Goal: Task Accomplishment & Management: Manage account settings

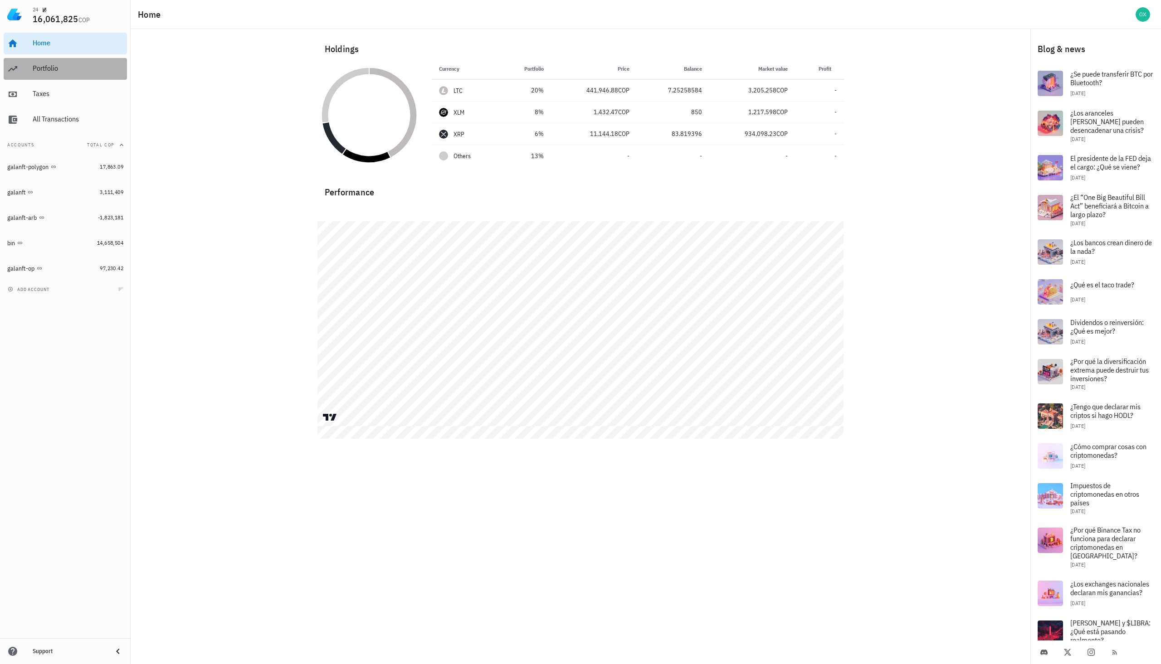
click at [54, 73] on div "Portfolio" at bounding box center [78, 69] width 91 height 20
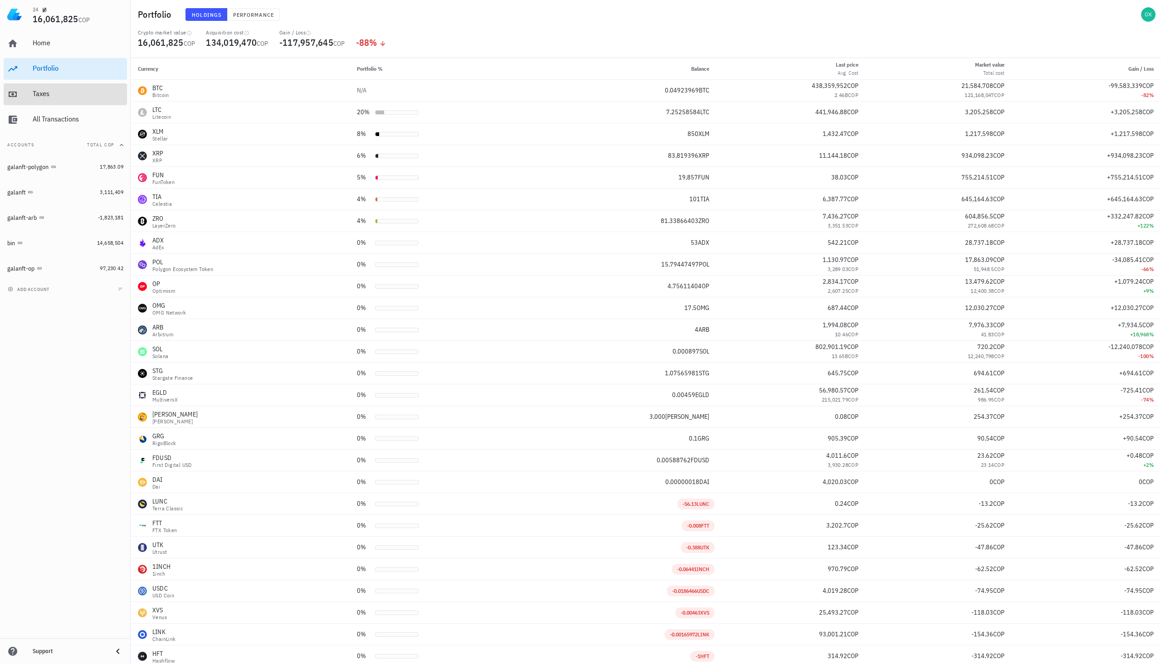
click at [41, 91] on div "Taxes" at bounding box center [78, 93] width 91 height 9
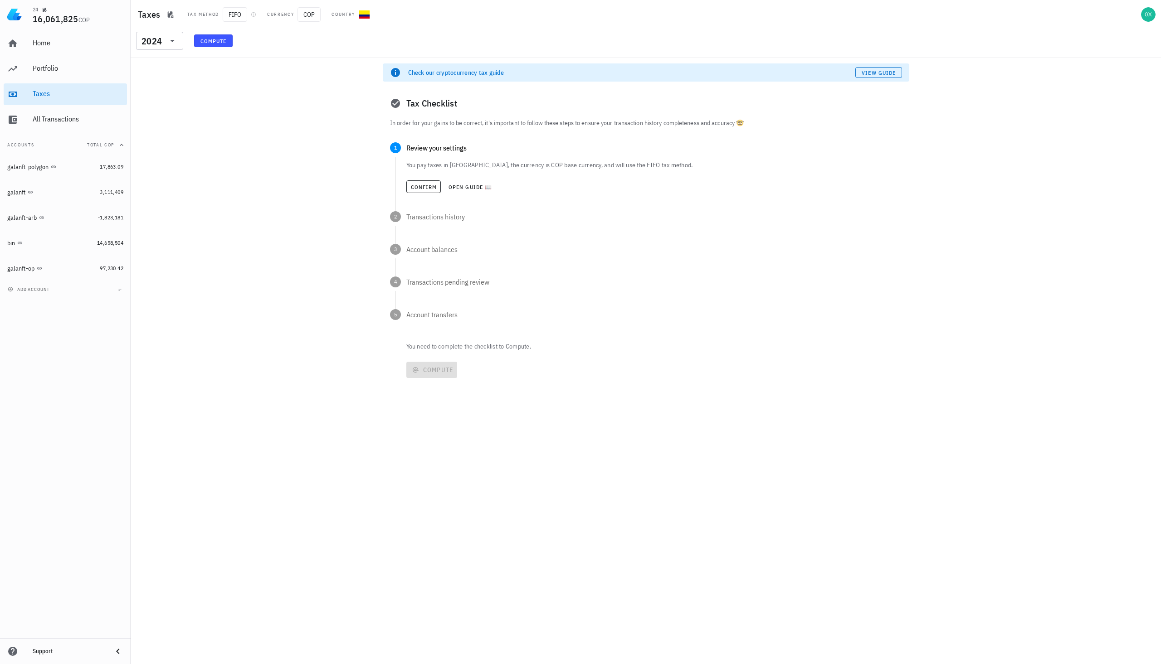
click at [20, 14] on img at bounding box center [14, 14] width 15 height 15
click at [16, 14] on img at bounding box center [14, 14] width 15 height 15
click at [1147, 19] on div "avatar" at bounding box center [1148, 14] width 15 height 15
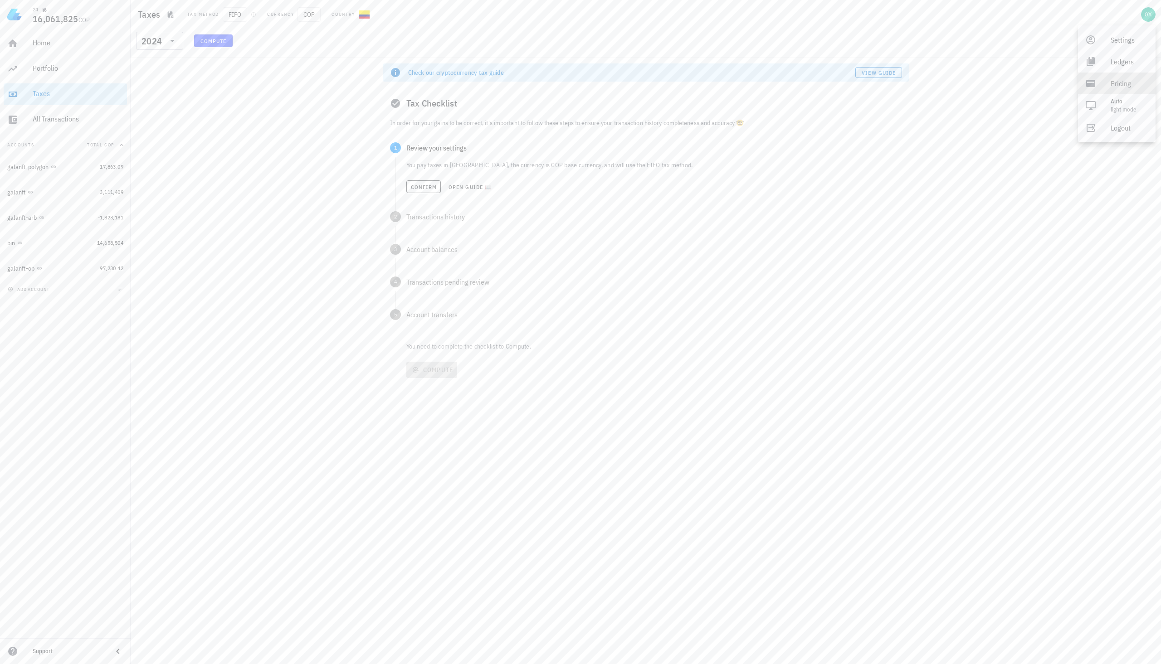
click at [1112, 87] on div "Pricing" at bounding box center [1130, 83] width 38 height 18
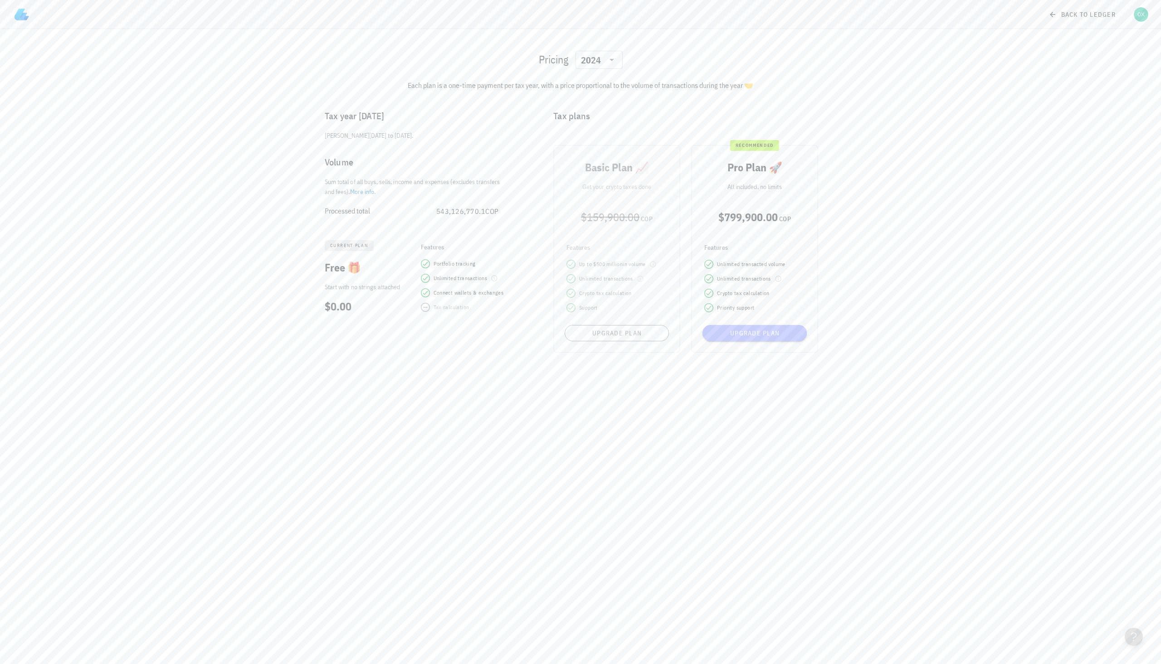
click at [750, 333] on span "Upgrade plan" at bounding box center [754, 333] width 97 height 8
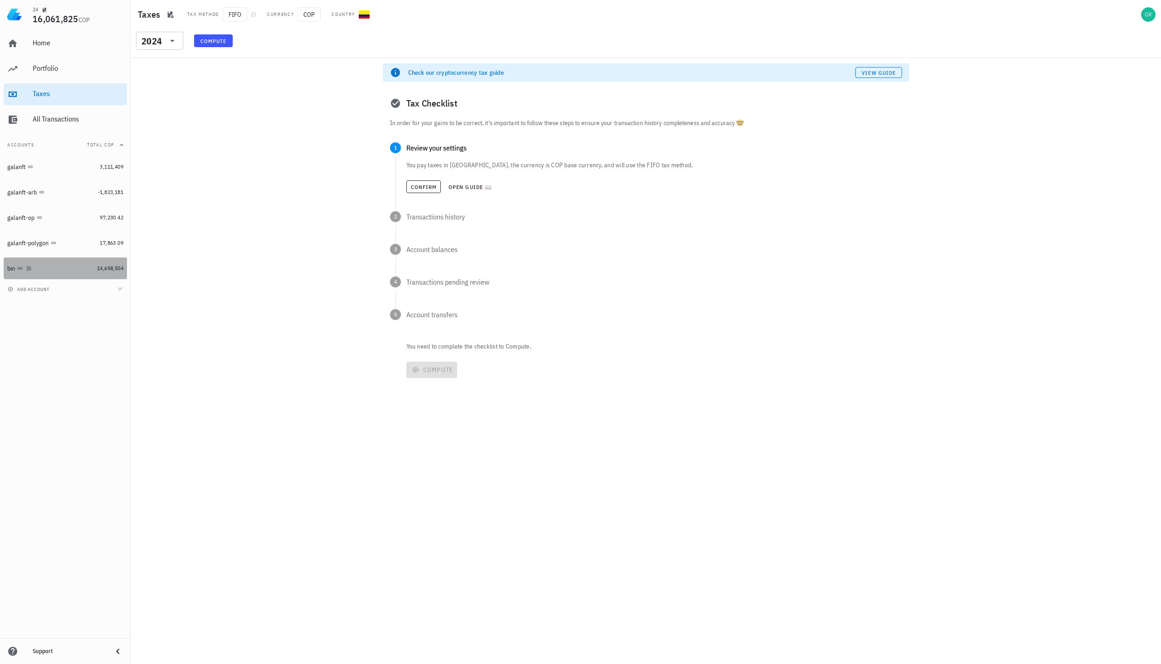
click at [68, 271] on div "bin" at bounding box center [50, 268] width 86 height 9
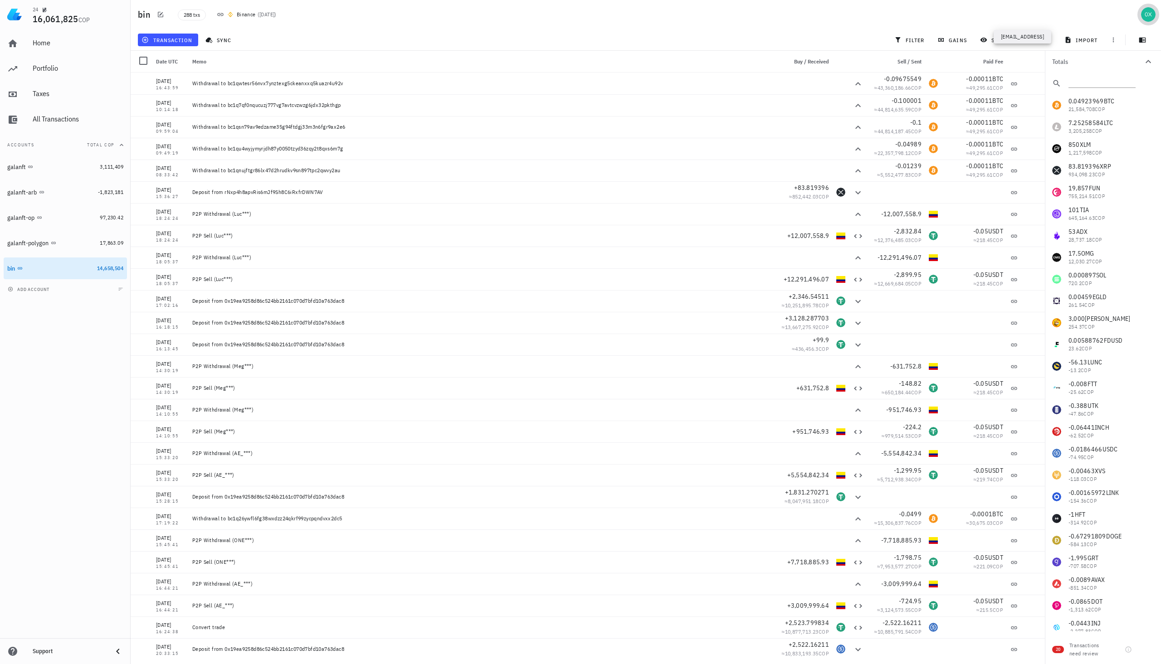
click at [1151, 17] on div "avatar" at bounding box center [1148, 14] width 15 height 15
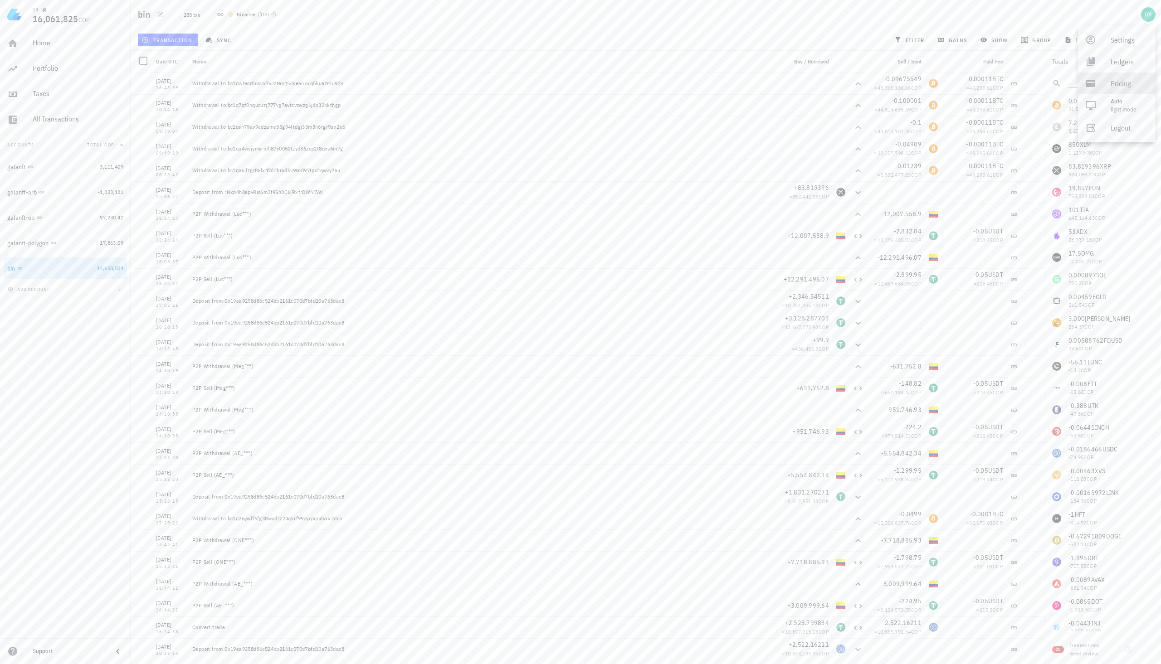
click at [1117, 80] on div "Pricing" at bounding box center [1130, 83] width 38 height 18
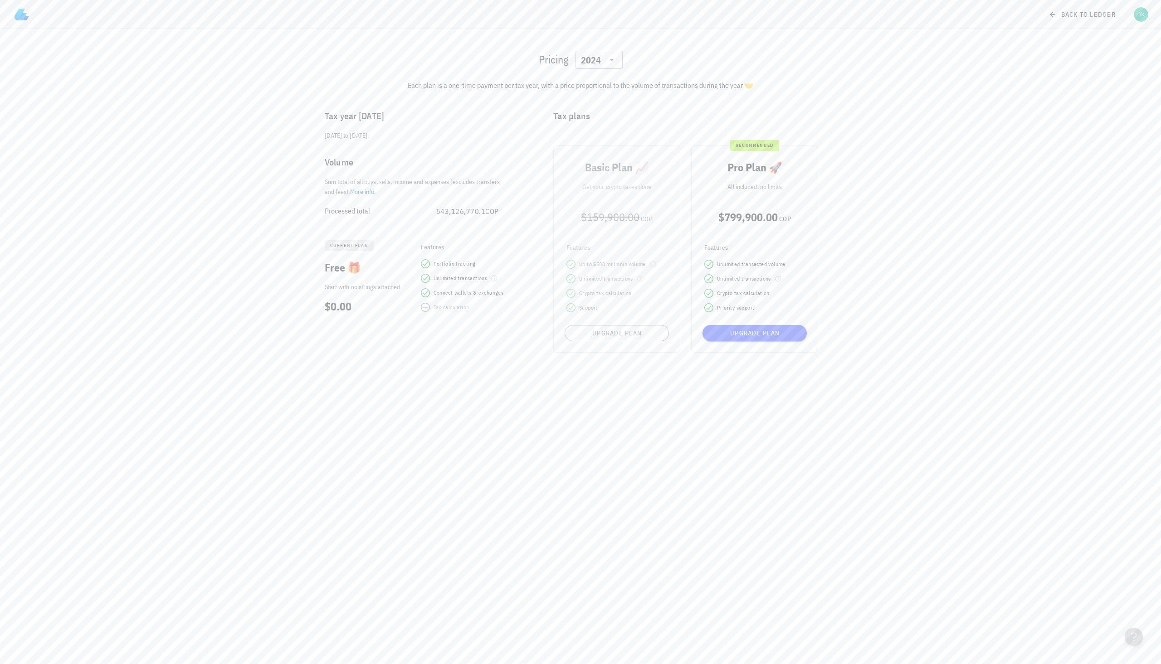
click at [607, 63] on icon at bounding box center [611, 59] width 11 height 11
click at [680, 60] on div "Pricing ​ 2024" at bounding box center [580, 59] width 537 height 29
click at [1060, 16] on span "back to ledger" at bounding box center [1082, 14] width 65 height 8
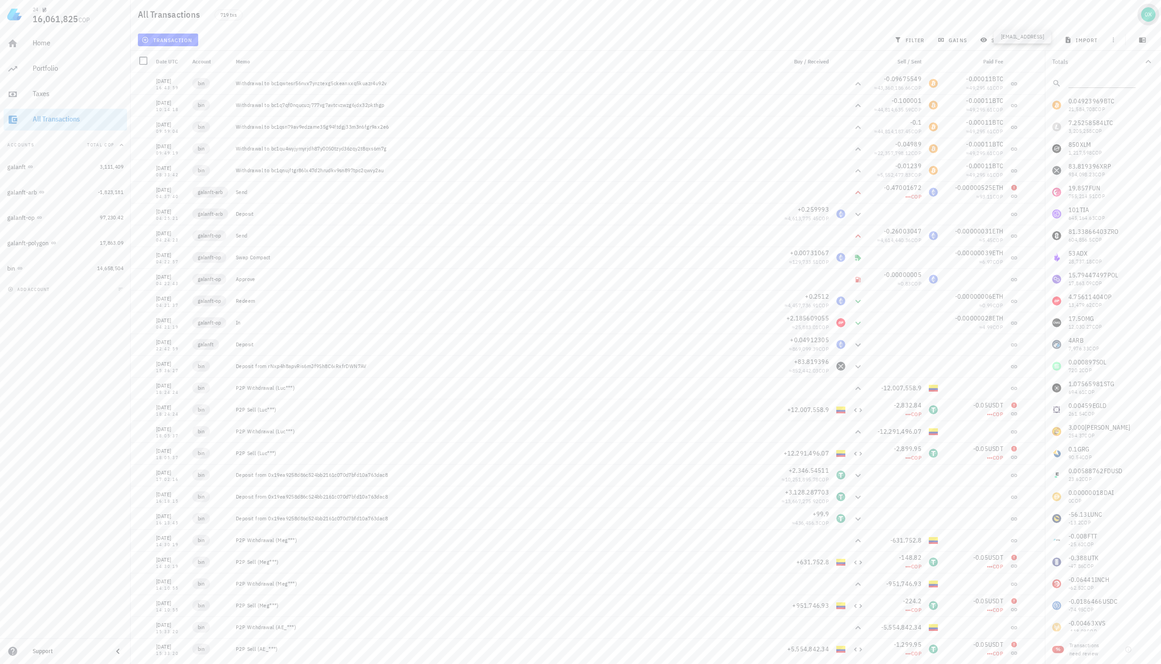
click at [1144, 21] on div "avatar" at bounding box center [1148, 14] width 15 height 15
click at [694, 22] on div "719 txs" at bounding box center [452, 14] width 487 height 23
click at [37, 47] on div "Home" at bounding box center [78, 43] width 91 height 9
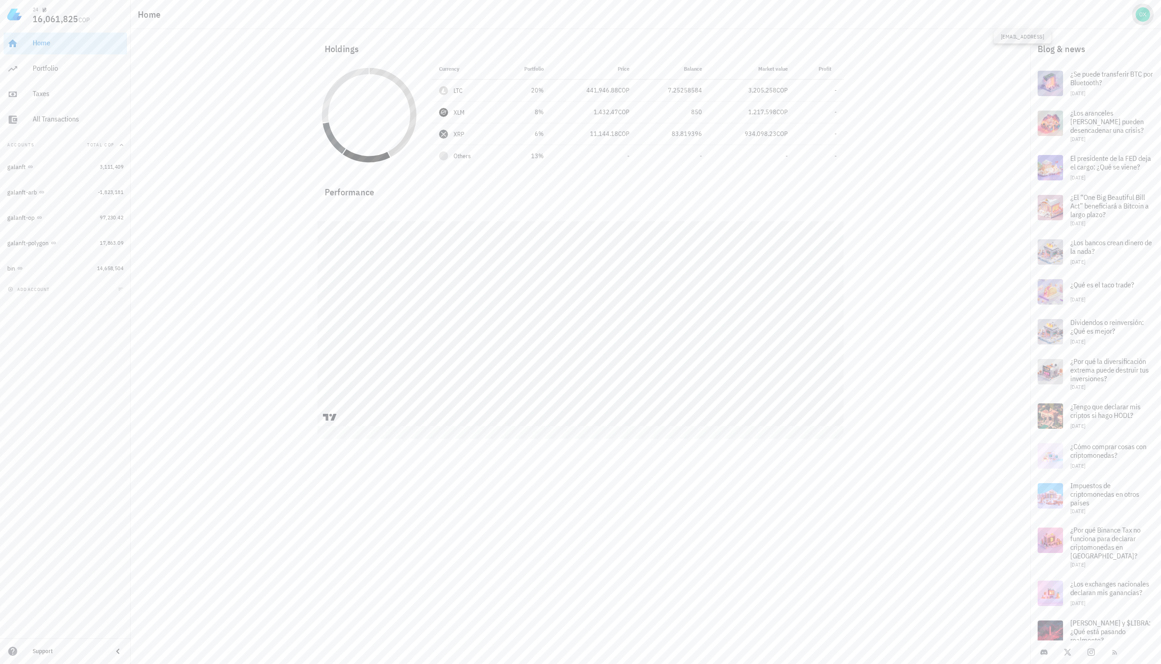
click at [1135, 16] on span "button" at bounding box center [1143, 14] width 22 height 15
click at [1117, 78] on div "Pricing" at bounding box center [1130, 83] width 38 height 18
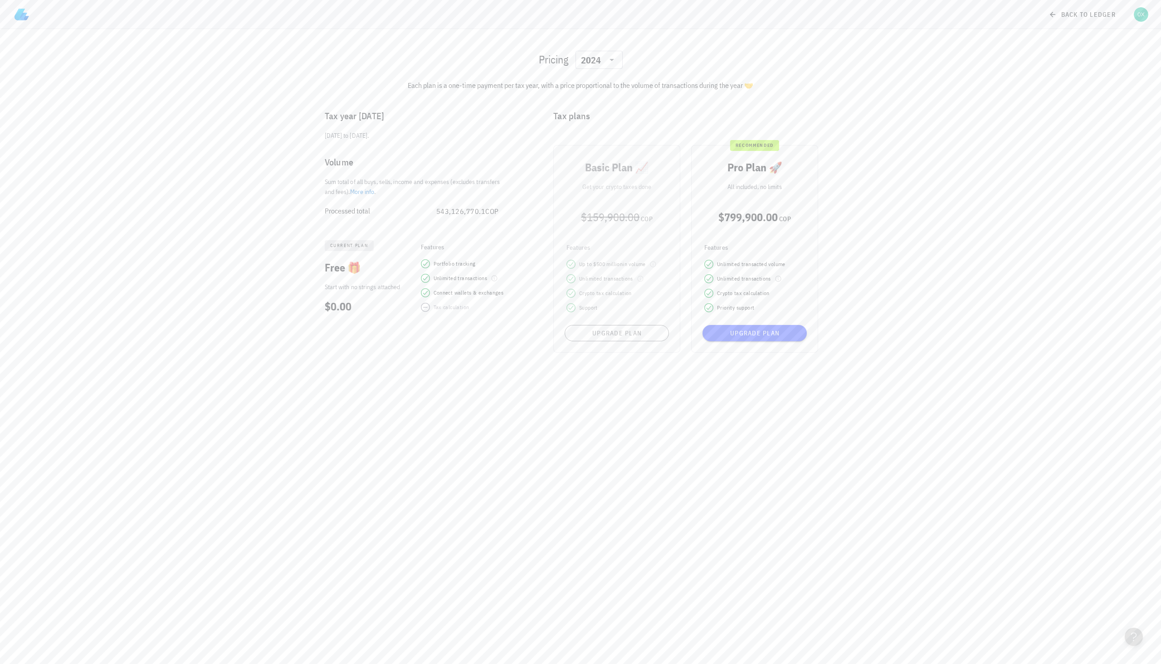
click at [25, 14] on img at bounding box center [22, 14] width 15 height 15
click at [20, 14] on img at bounding box center [22, 14] width 15 height 15
click at [1136, 15] on div "avatar" at bounding box center [1141, 14] width 15 height 15
click at [1098, 61] on link "Ledgers" at bounding box center [1117, 62] width 78 height 22
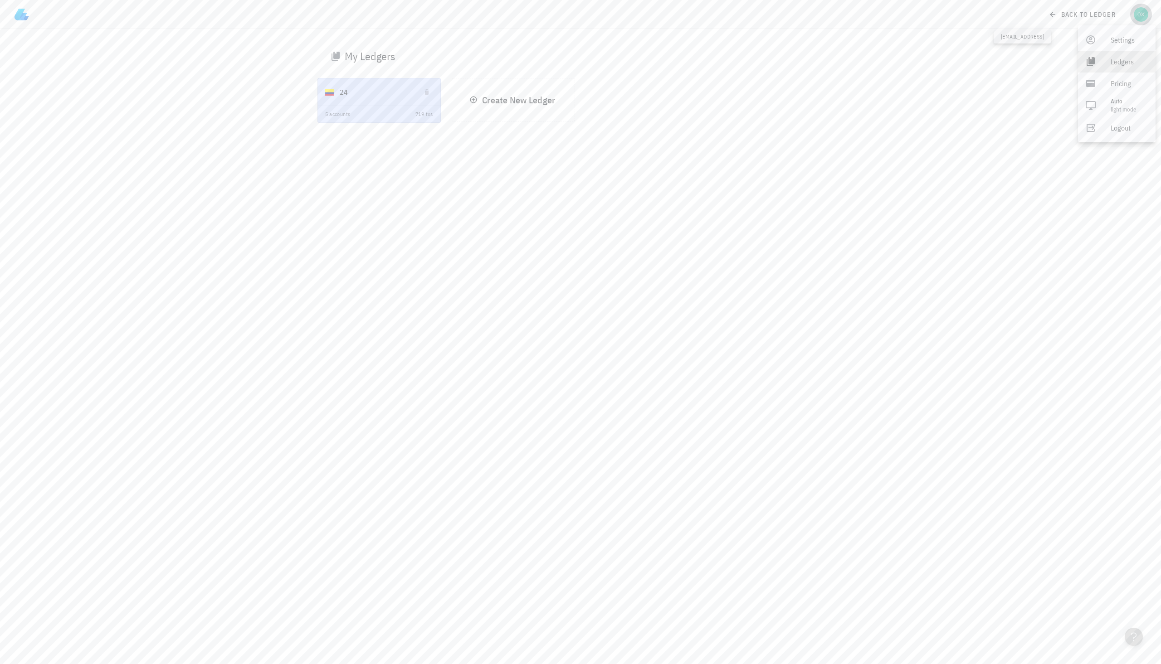
click at [1142, 18] on div "avatar" at bounding box center [1141, 14] width 15 height 15
click at [1141, 18] on div "avatar" at bounding box center [1141, 14] width 15 height 15
click at [32, 20] on div "back to ledger" at bounding box center [580, 14] width 1147 height 29
drag, startPoint x: 110, startPoint y: 31, endPoint x: 120, endPoint y: 38, distance: 12.1
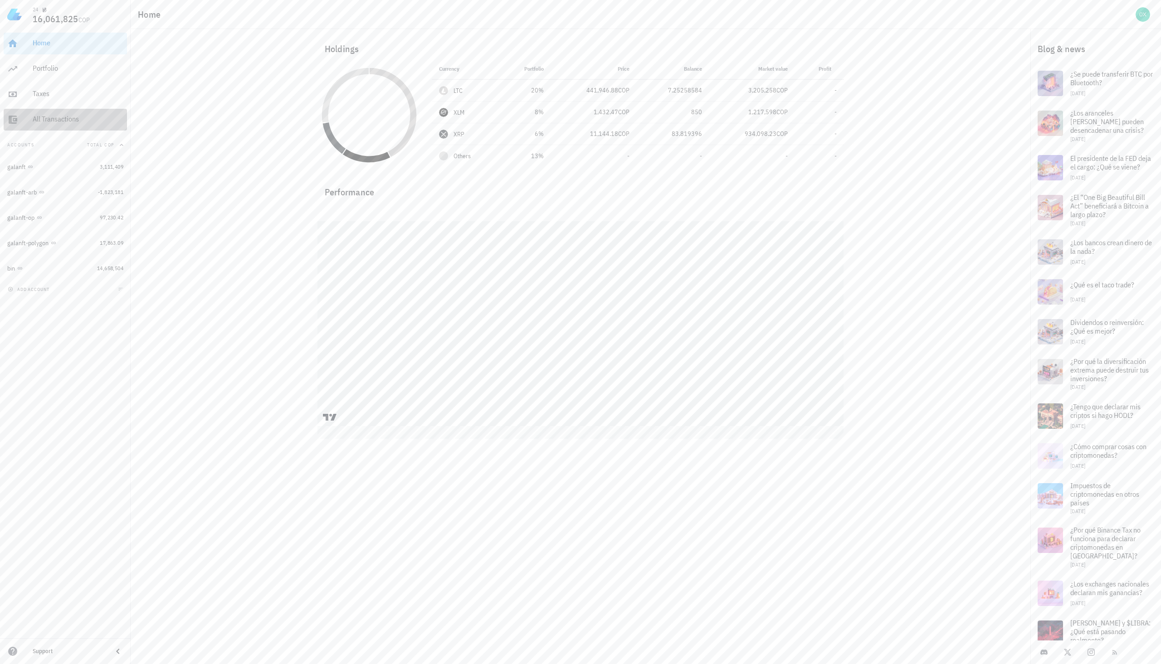
click at [34, 123] on div "All Transactions" at bounding box center [78, 119] width 91 height 9
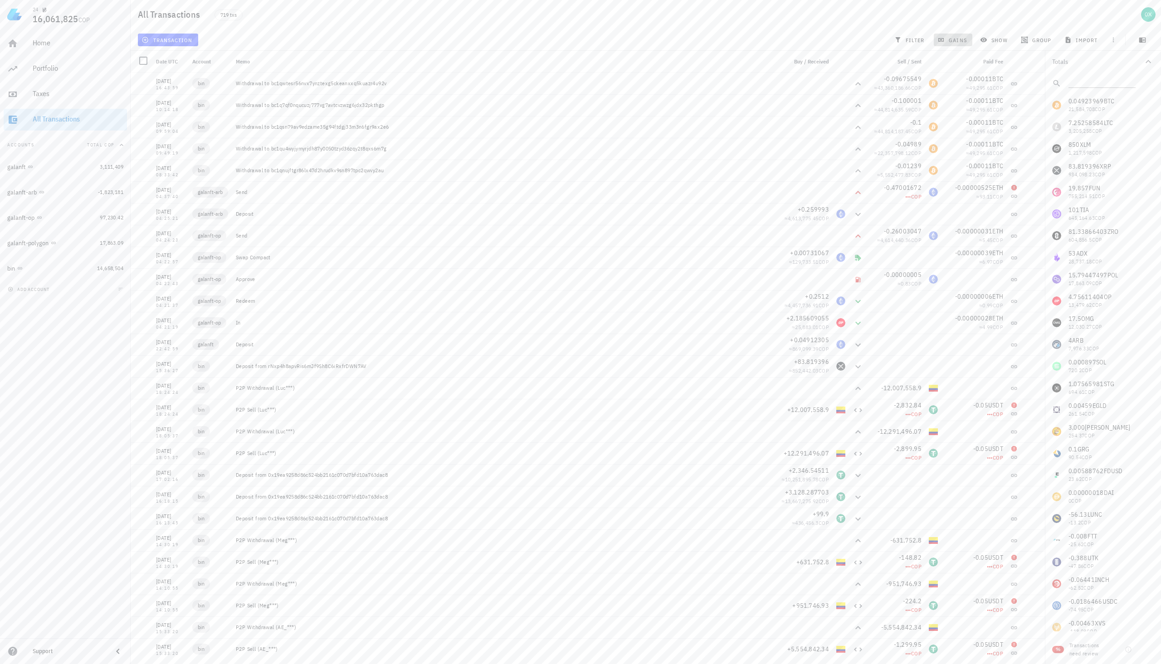
drag, startPoint x: 963, startPoint y: 41, endPoint x: 978, endPoint y: 63, distance: 26.8
click at [963, 41] on span "gains" at bounding box center [952, 39] width 27 height 7
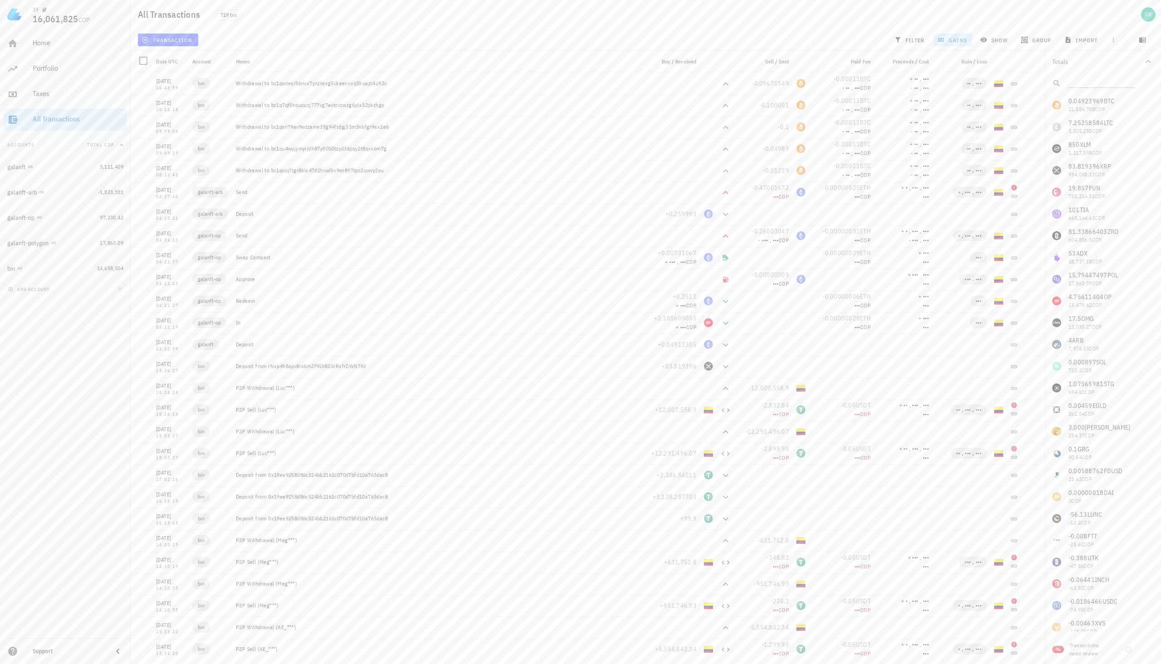
click at [947, 40] on span "gains" at bounding box center [952, 39] width 27 height 7
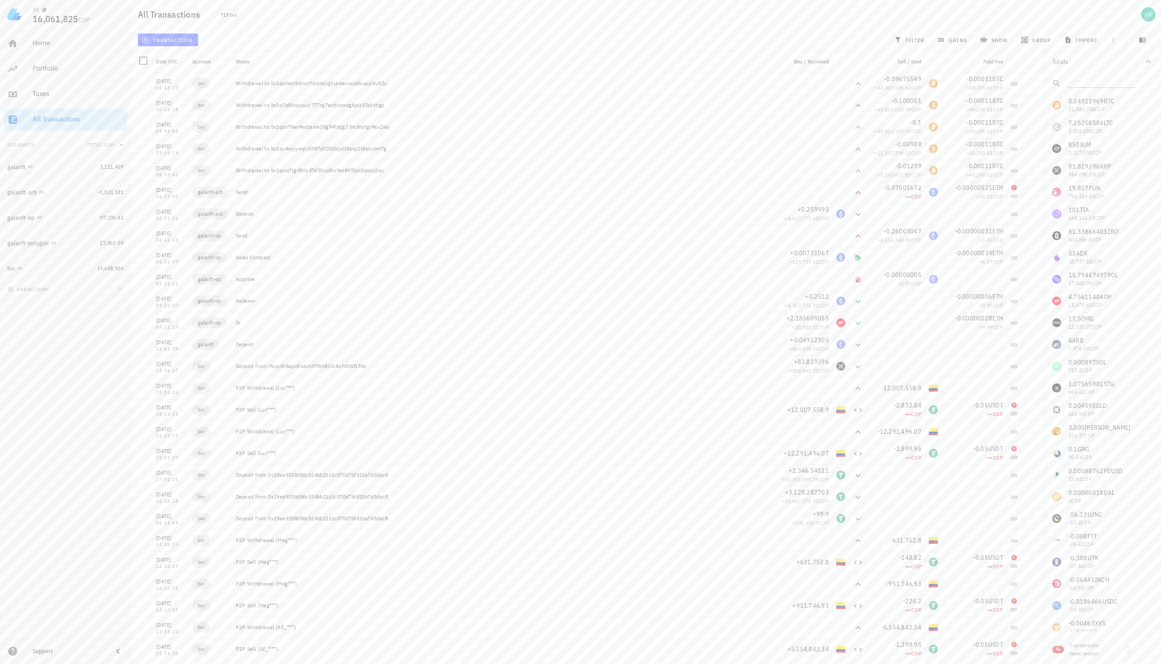
click at [44, 119] on div "All Transactions" at bounding box center [78, 119] width 91 height 9
click at [1115, 40] on icon "button" at bounding box center [1113, 39] width 7 height 7
click at [775, 19] on div "All Transactions 719 txs" at bounding box center [646, 14] width 1030 height 29
click at [41, 67] on div "Portfolio" at bounding box center [78, 68] width 91 height 9
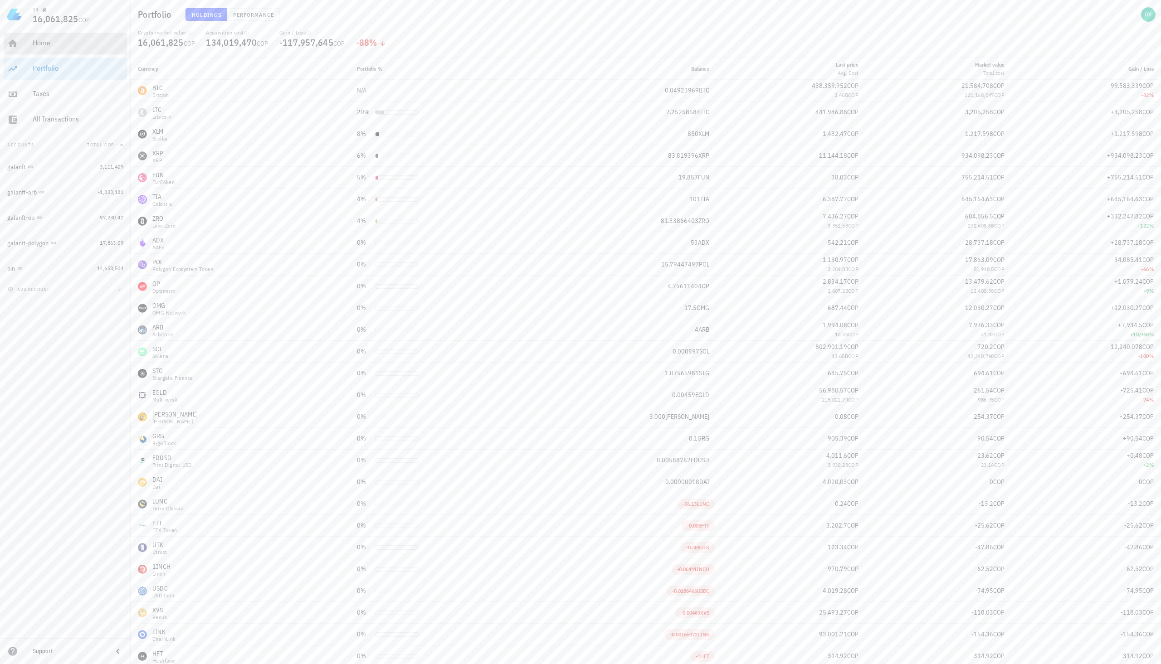
click at [51, 42] on div "Home" at bounding box center [78, 43] width 91 height 9
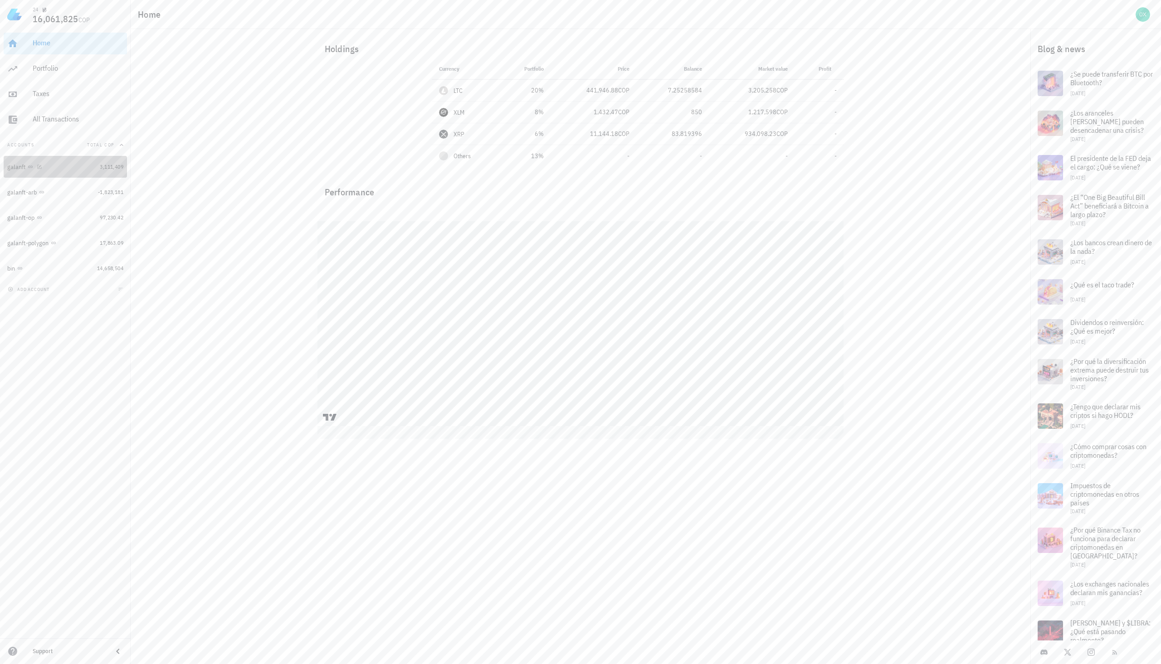
click at [25, 171] on div "galanft" at bounding box center [51, 167] width 89 height 9
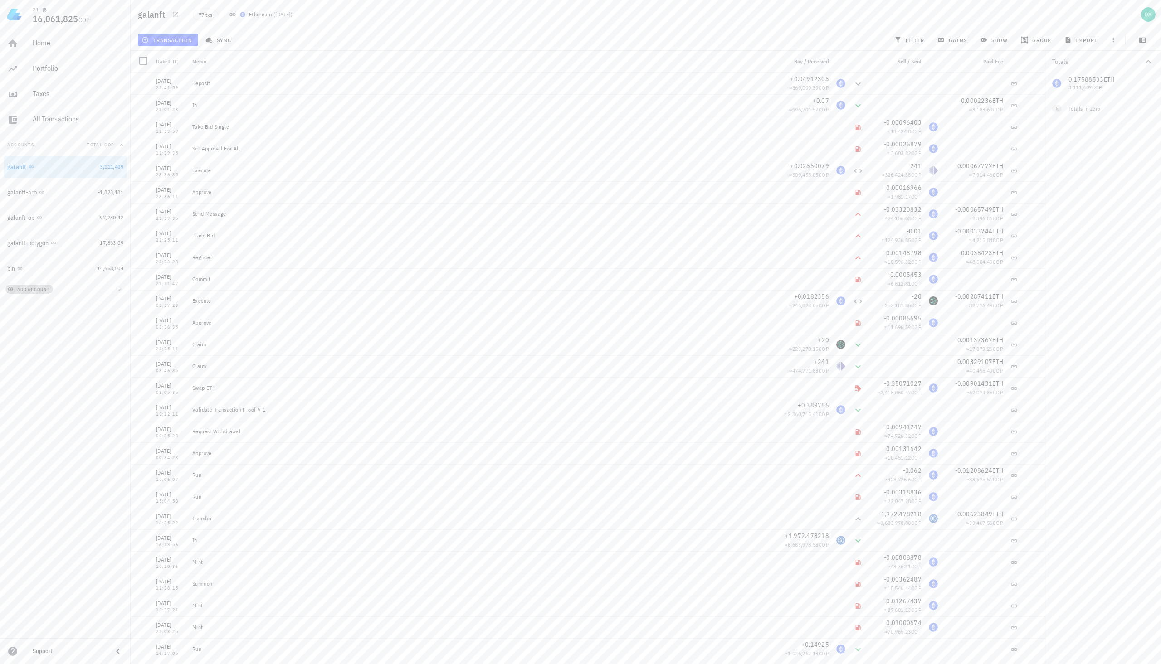
click at [25, 292] on span "add account" at bounding box center [30, 290] width 40 height 6
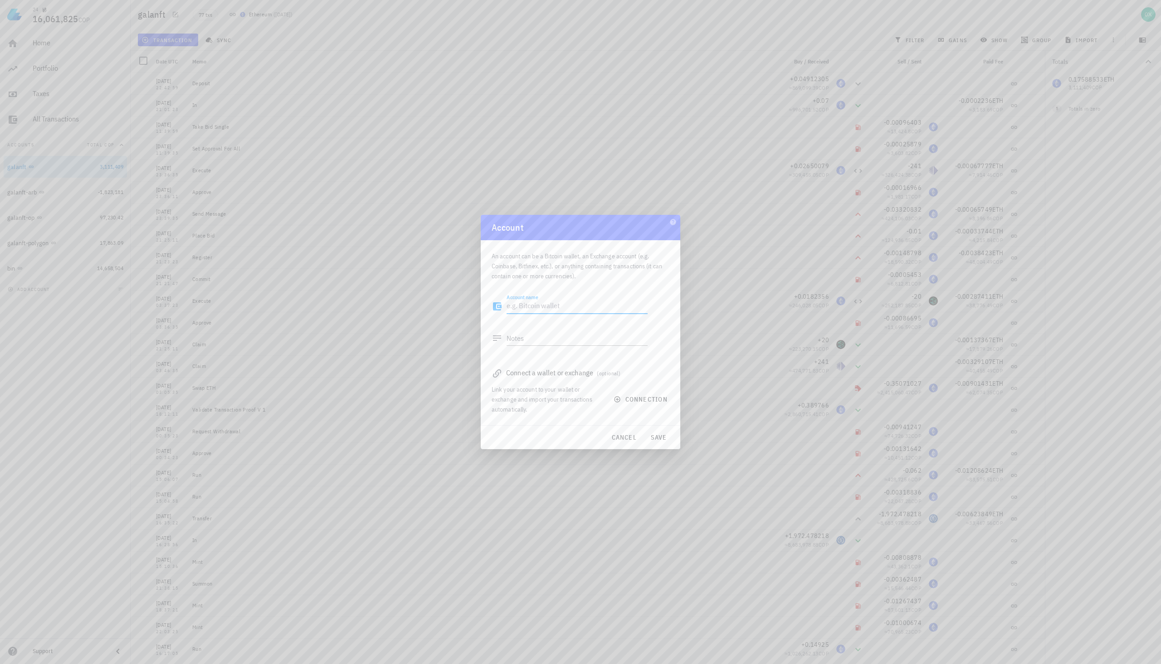
click at [549, 302] on textarea "Account name" at bounding box center [577, 306] width 141 height 15
type textarea "galanft-base"
click at [528, 420] on div "An account can be a Bitcoin wallet, an Exchange account (e.g. Coinbase, Bitfine…" at bounding box center [581, 332] width 200 height 185
click at [640, 397] on span "connection" at bounding box center [641, 400] width 52 height 8
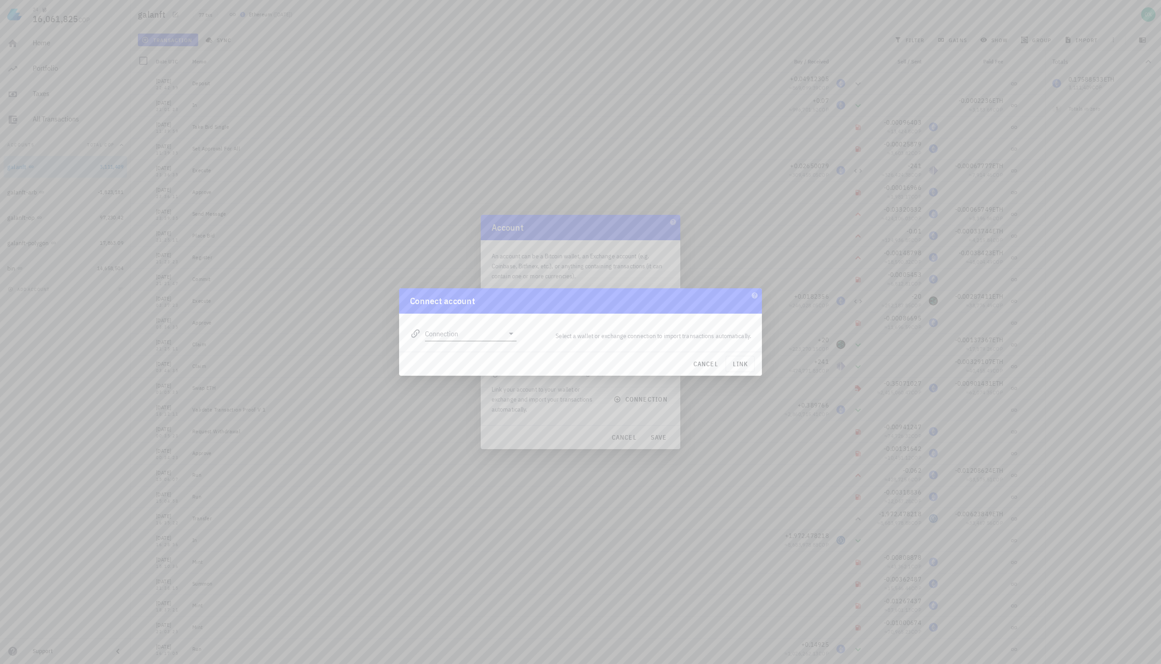
click at [470, 335] on input "Connection" at bounding box center [464, 334] width 79 height 15
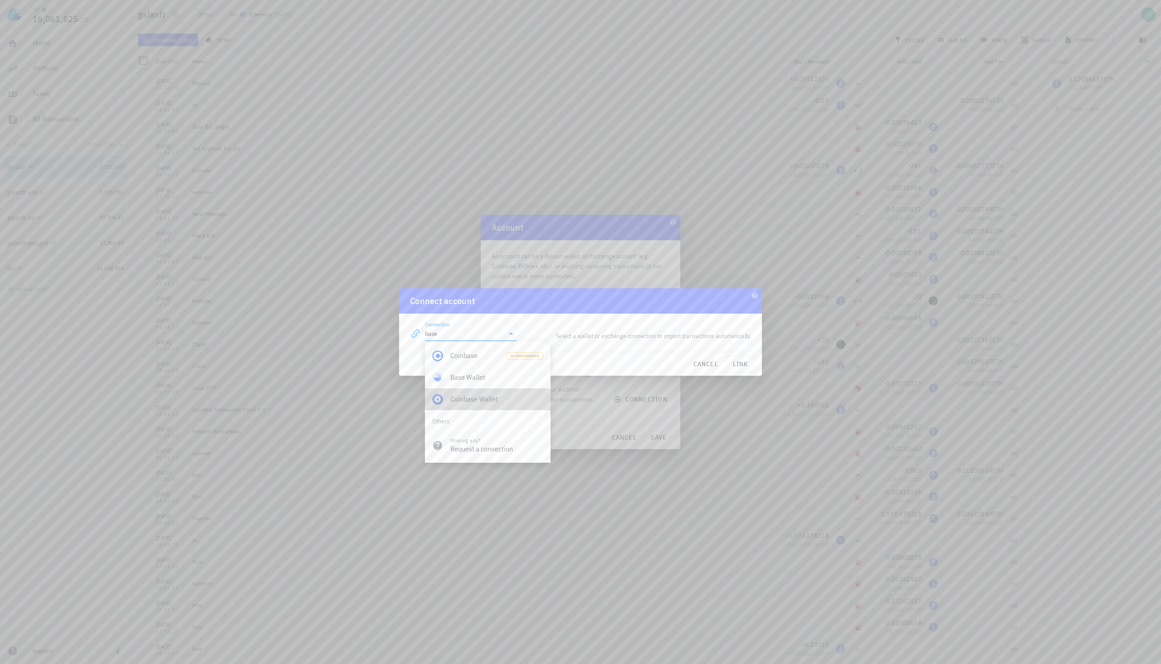
click at [505, 398] on div "Coinbase Wallet" at bounding box center [496, 399] width 93 height 9
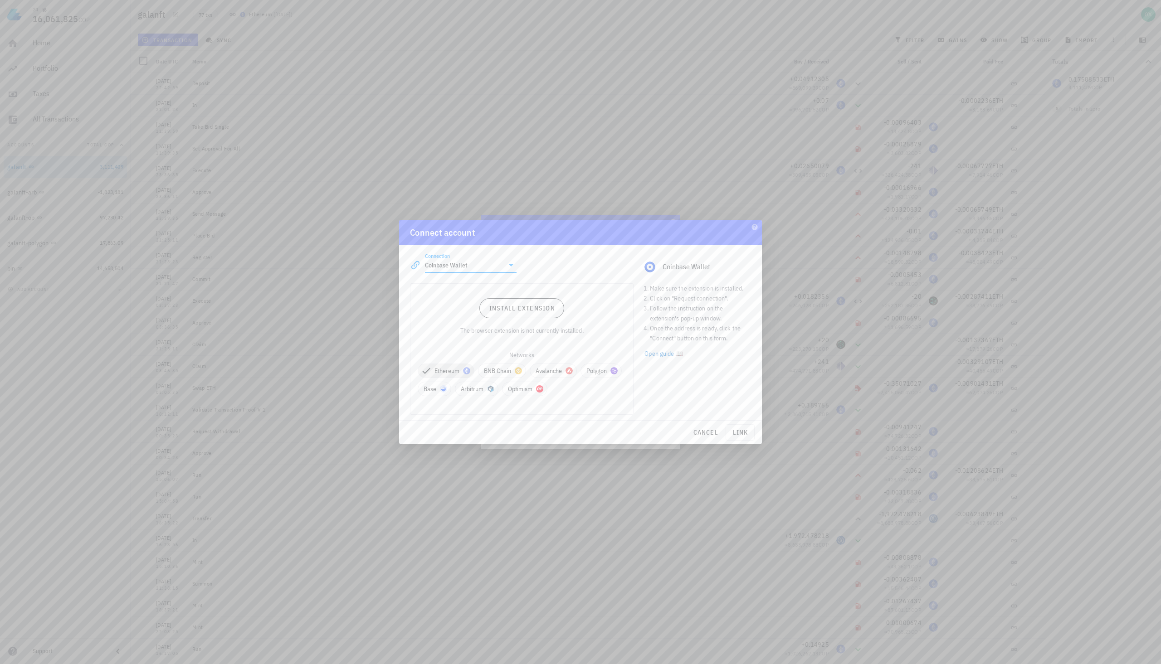
click at [506, 263] on icon at bounding box center [511, 265] width 11 height 11
click at [474, 264] on input "Coinbase Wallet" at bounding box center [464, 265] width 79 height 15
click at [475, 264] on input "Coinbase Wallet" at bounding box center [464, 265] width 79 height 15
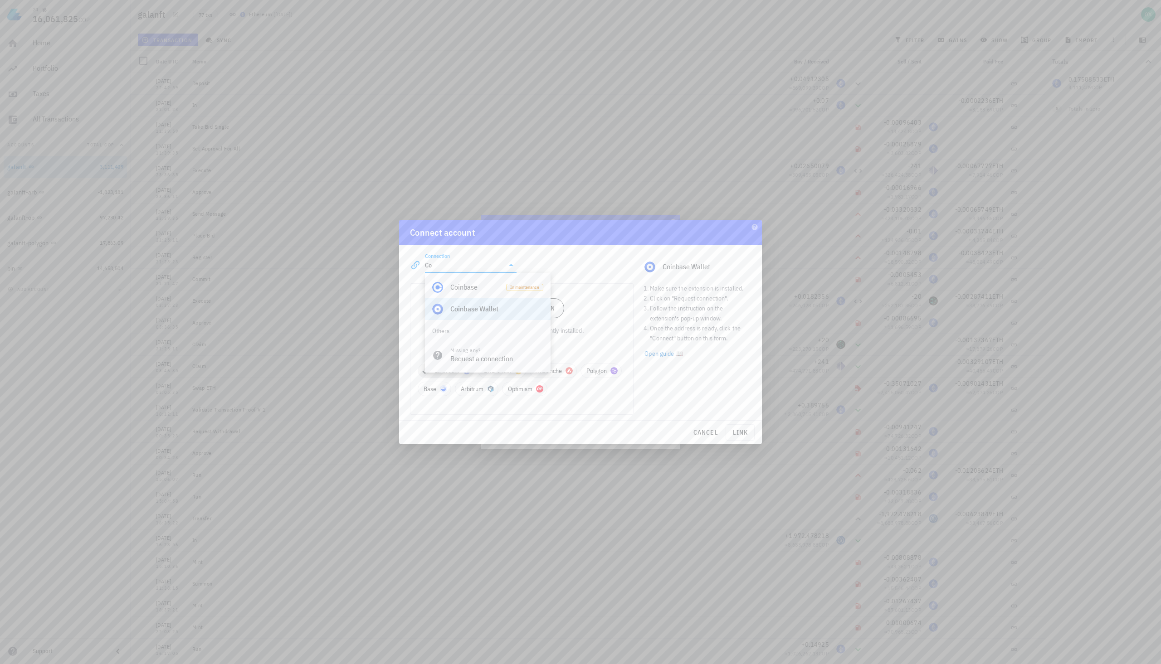
type input "C"
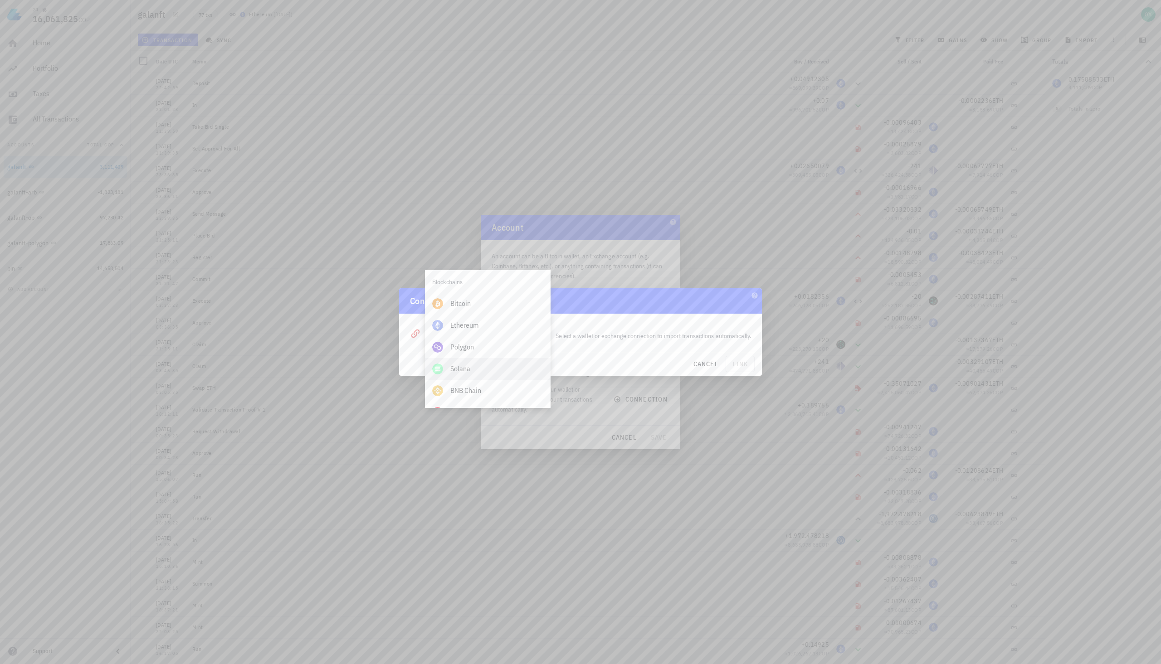
scroll to position [317, 0]
click at [709, 361] on span "cancel" at bounding box center [706, 364] width 26 height 8
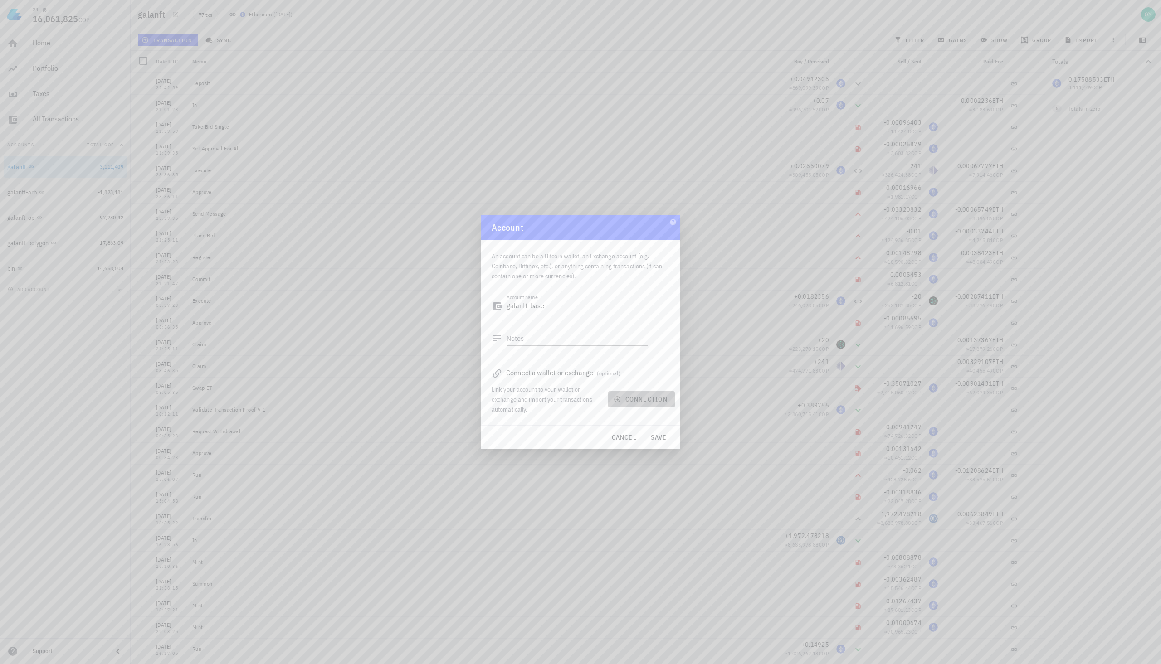
click at [639, 401] on span "connection" at bounding box center [641, 400] width 52 height 8
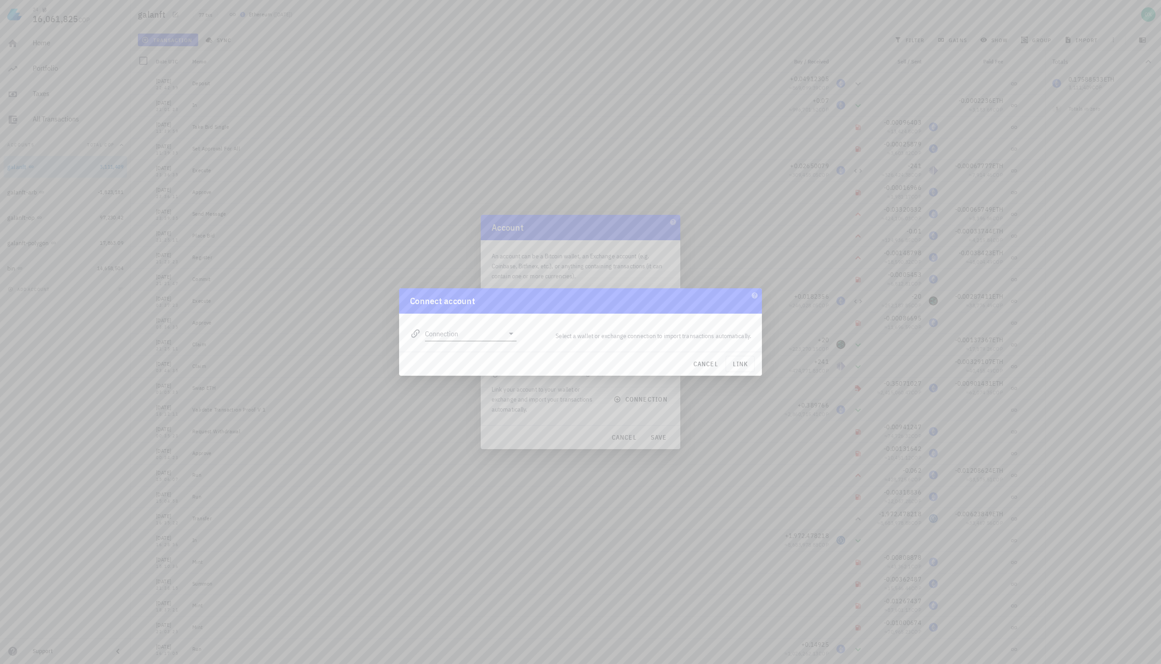
click at [487, 340] on input "Connection" at bounding box center [464, 334] width 79 height 15
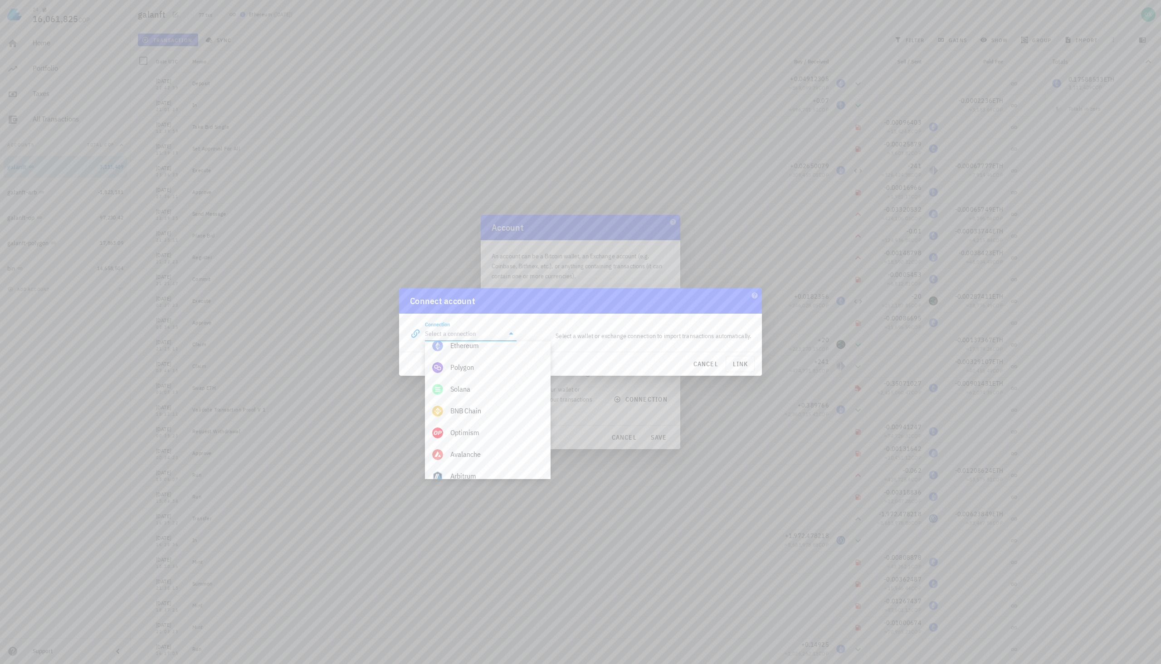
scroll to position [363, 0]
click at [479, 388] on div "Solana" at bounding box center [496, 385] width 93 height 9
type input "Solana"
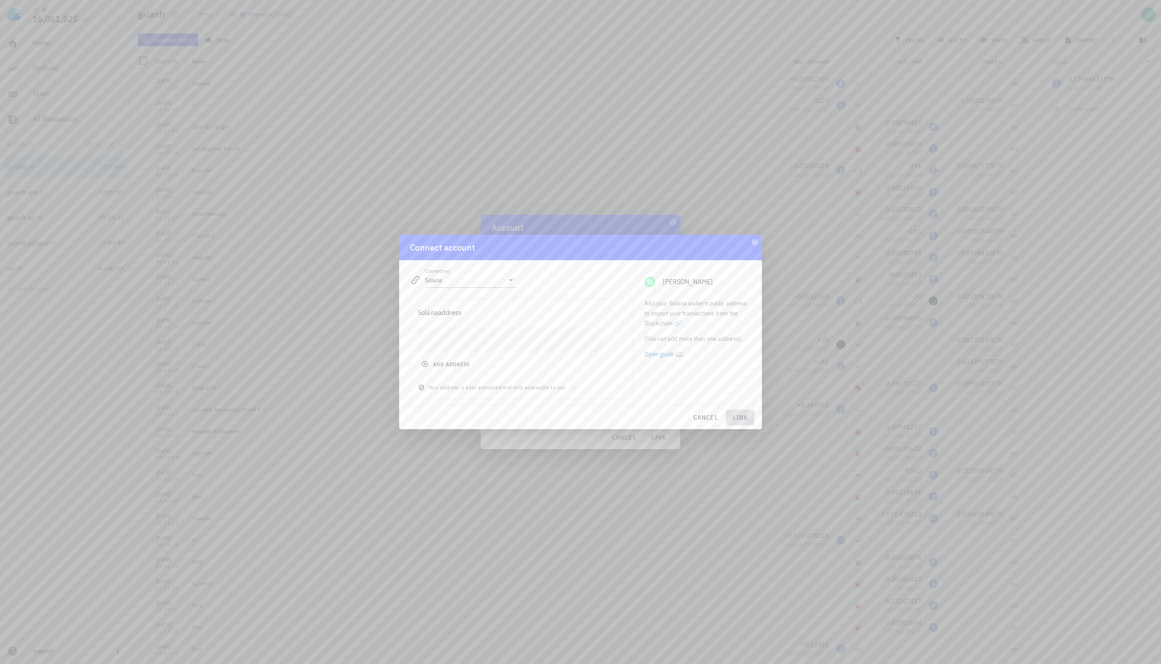
click at [738, 416] on span "link" at bounding box center [740, 418] width 21 height 8
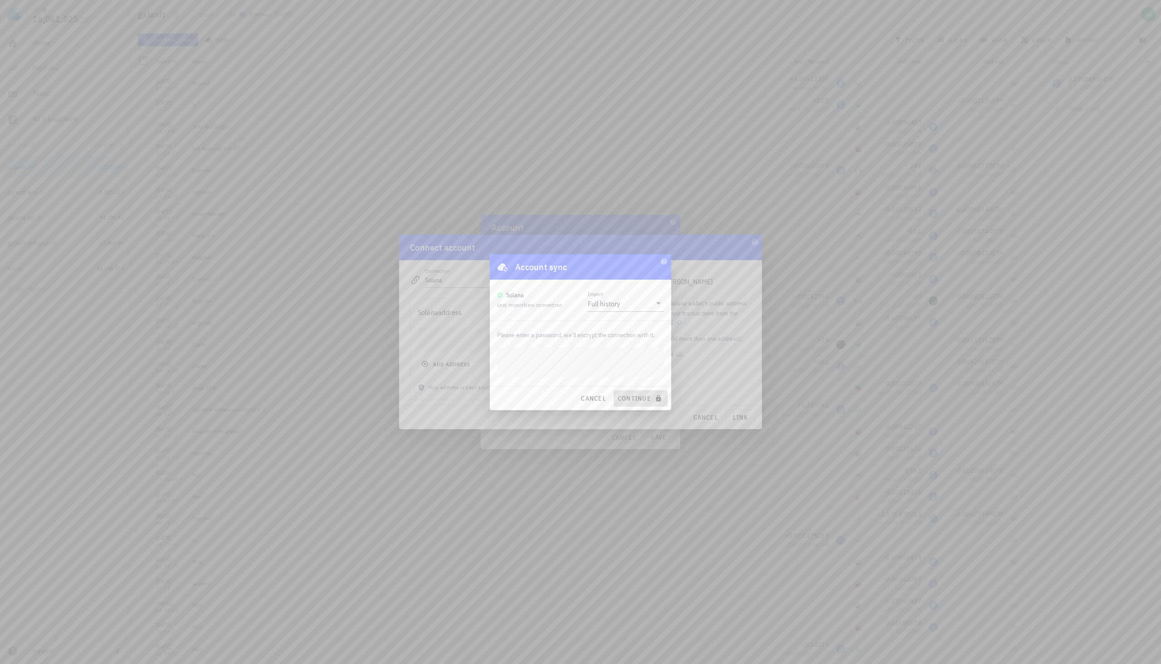
click at [637, 400] on span "continue" at bounding box center [640, 399] width 47 height 8
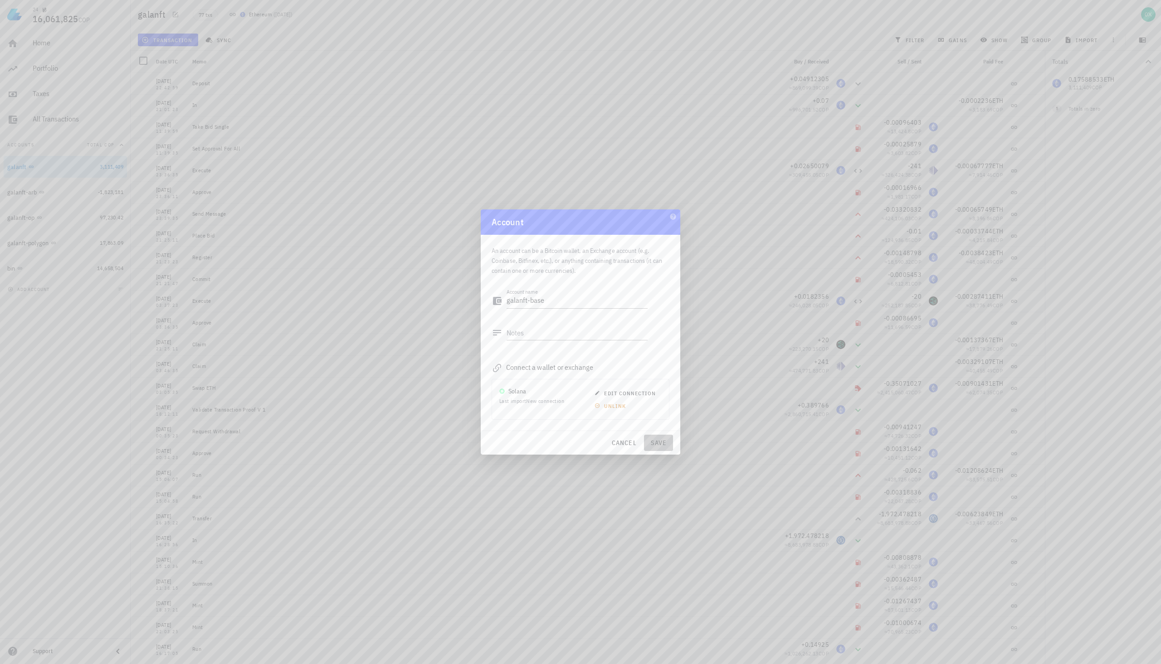
click at [662, 444] on span "save" at bounding box center [659, 443] width 22 height 8
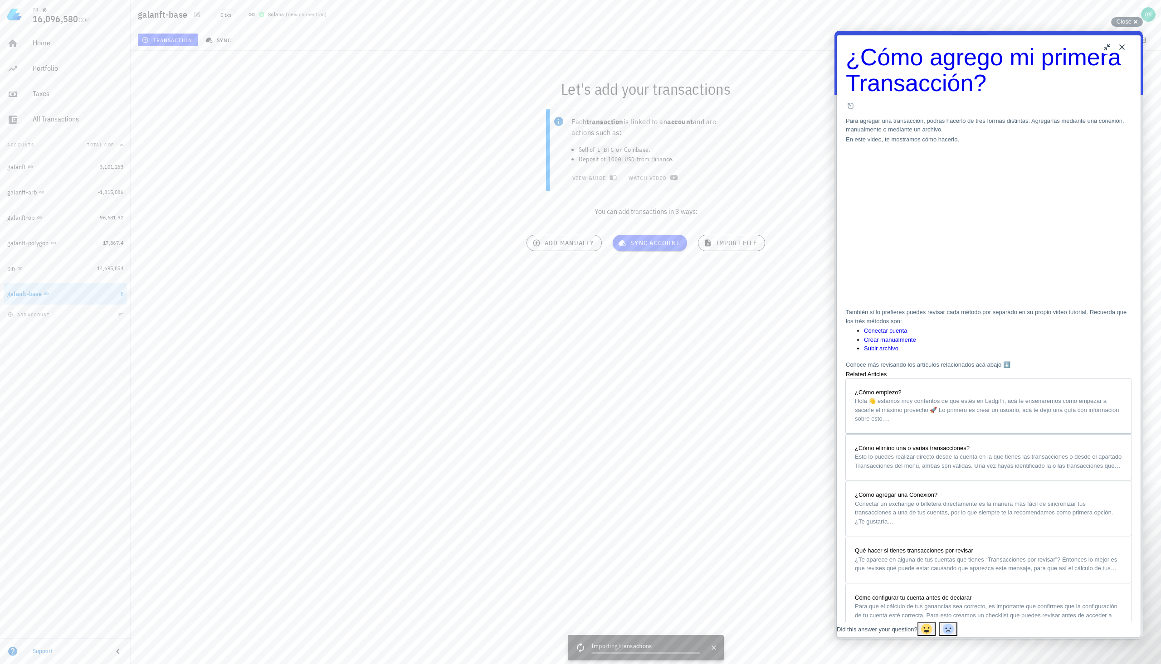
click at [1124, 49] on button "Close" at bounding box center [1122, 47] width 15 height 15
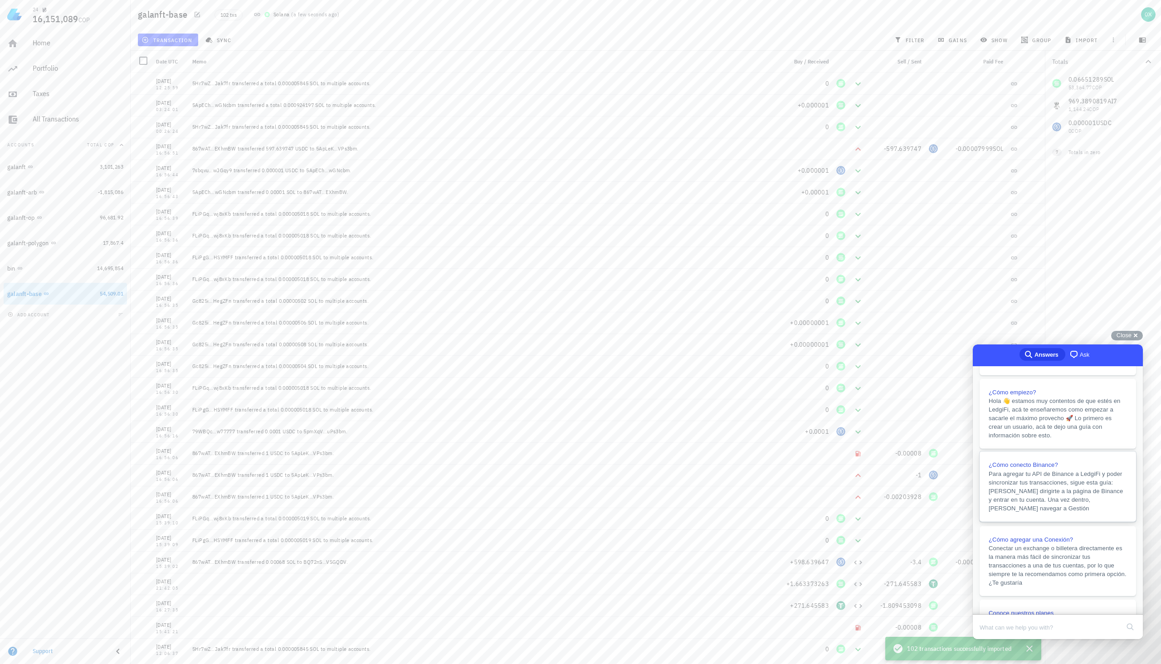
scroll to position [91, 0]
click at [1128, 336] on span "Close" at bounding box center [1124, 335] width 15 height 7
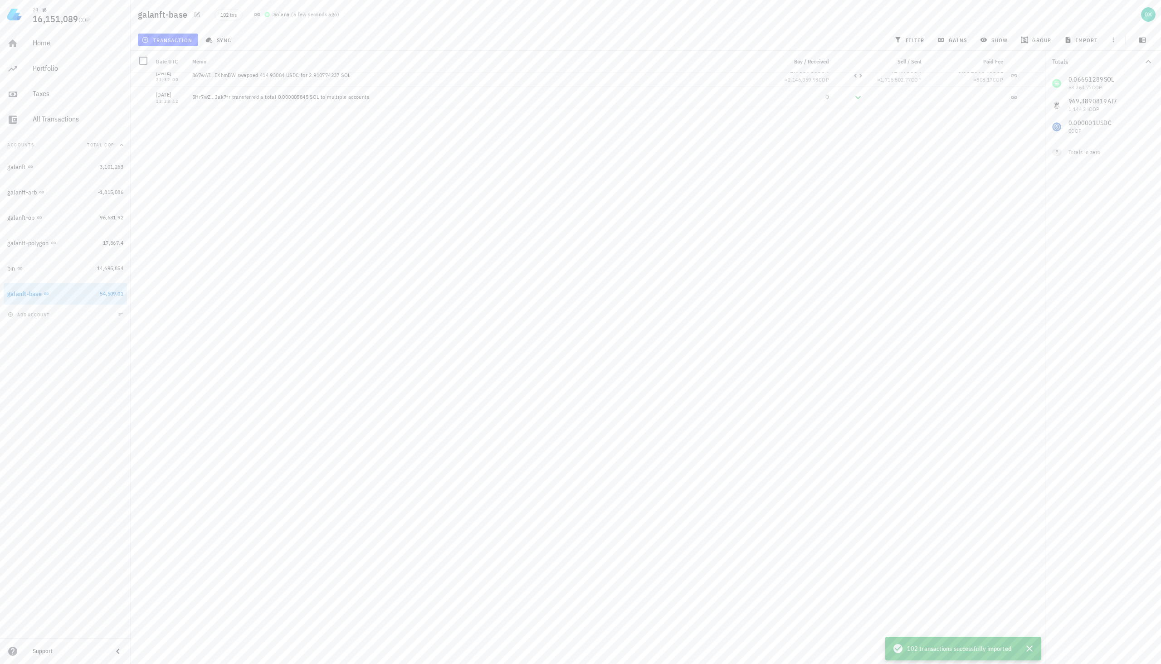
scroll to position [0, 0]
click at [43, 47] on div "Home" at bounding box center [78, 43] width 91 height 9
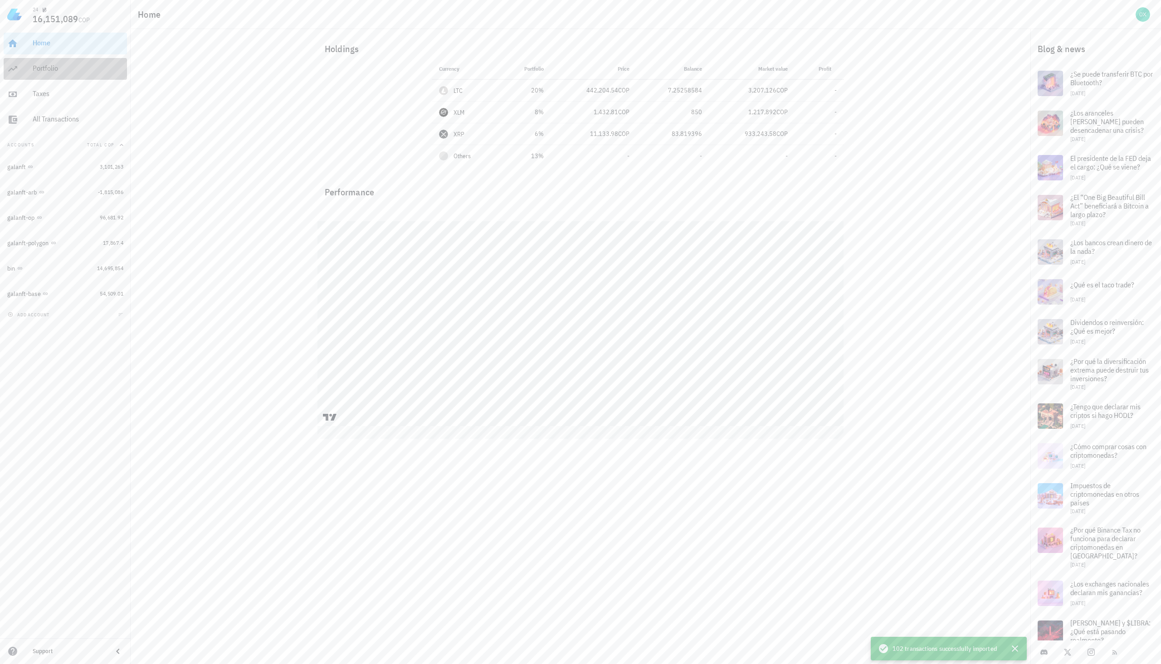
click at [49, 71] on div "Portfolio" at bounding box center [78, 68] width 91 height 9
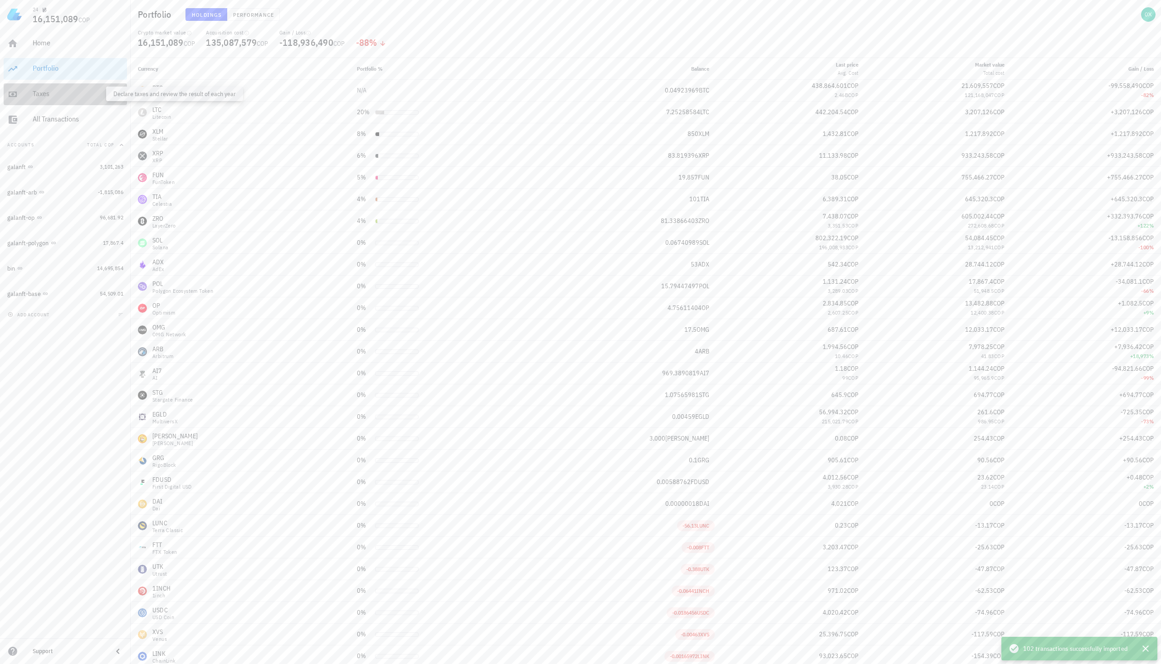
click at [45, 95] on div "Taxes" at bounding box center [78, 93] width 91 height 9
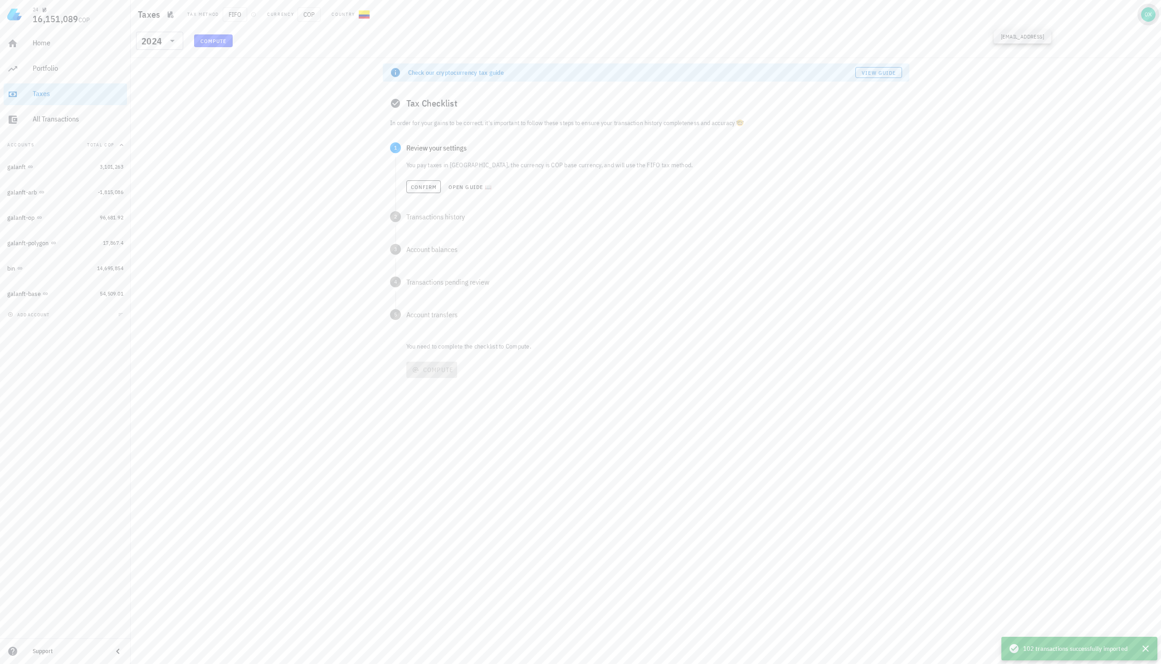
click at [1148, 17] on div "avatar" at bounding box center [1148, 14] width 15 height 15
click at [1117, 81] on div "Pricing" at bounding box center [1130, 83] width 38 height 18
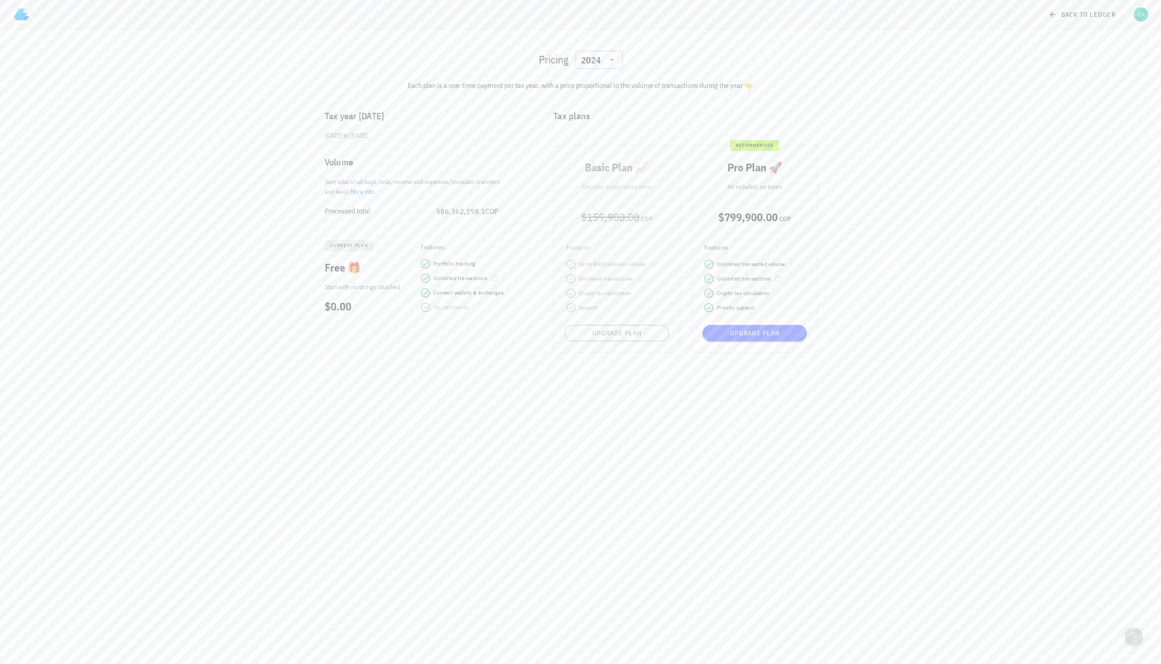
click at [594, 62] on div "2024" at bounding box center [591, 60] width 20 height 9
click at [921, 104] on div "Pricing ​ 2024 Each plan is a one-time payment per tax year, with a price propo…" at bounding box center [580, 346] width 1161 height 635
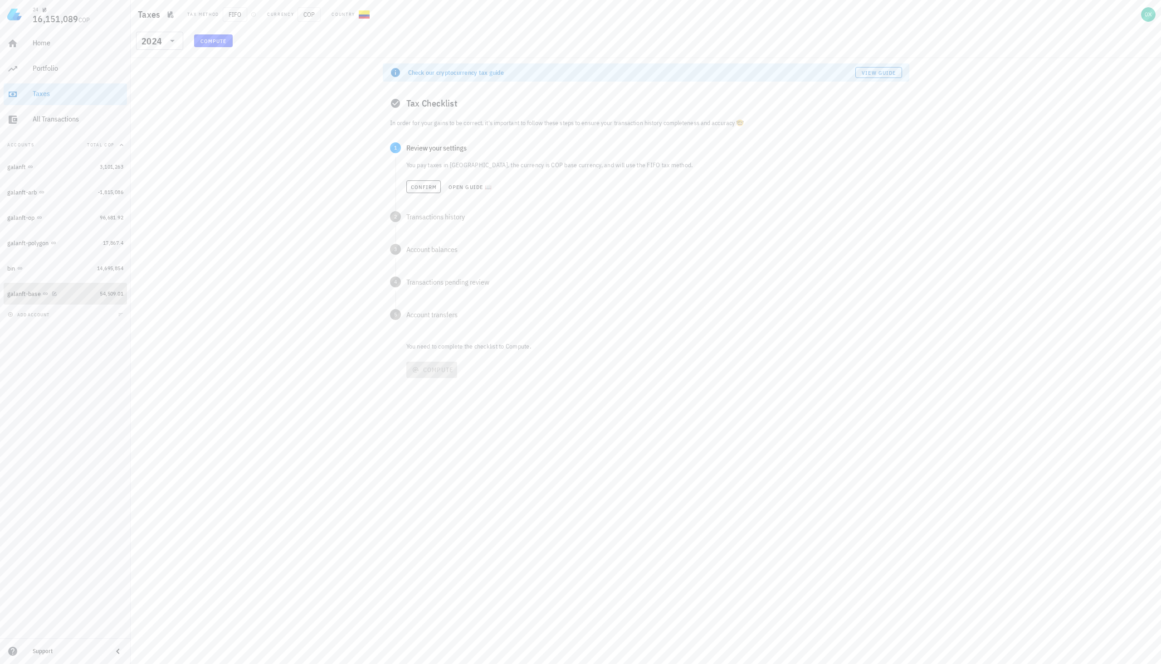
click at [25, 295] on div "galanft-base" at bounding box center [24, 294] width 34 height 8
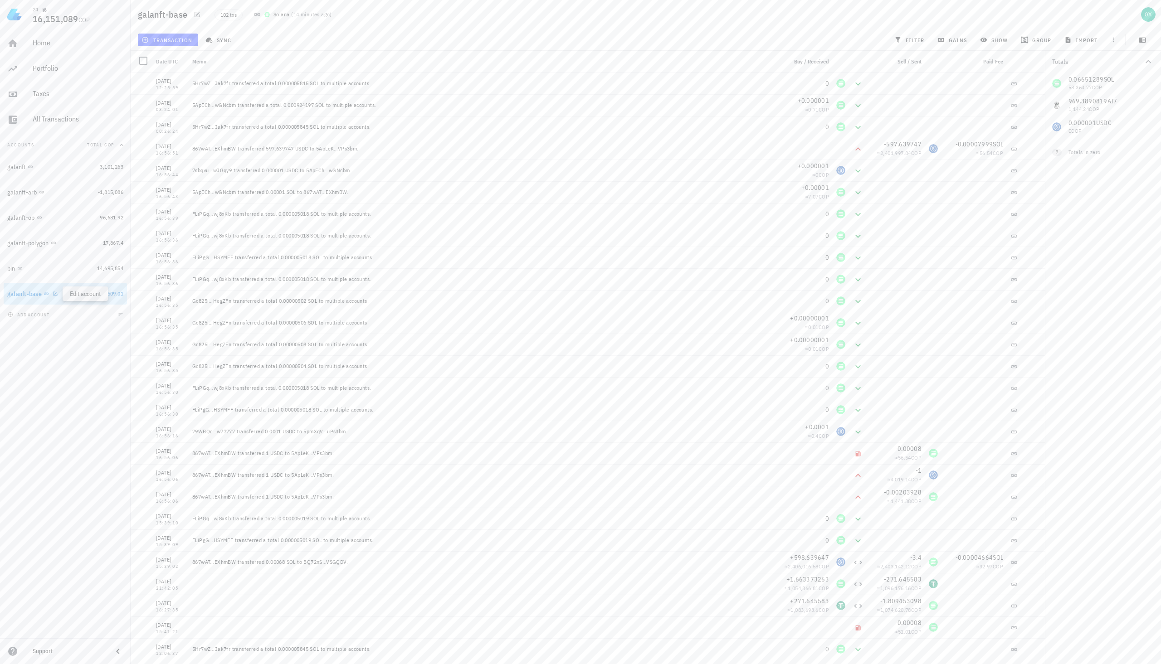
click at [51, 293] on div at bounding box center [53, 294] width 9 height 8
click at [56, 293] on icon "button" at bounding box center [55, 293] width 5 height 5
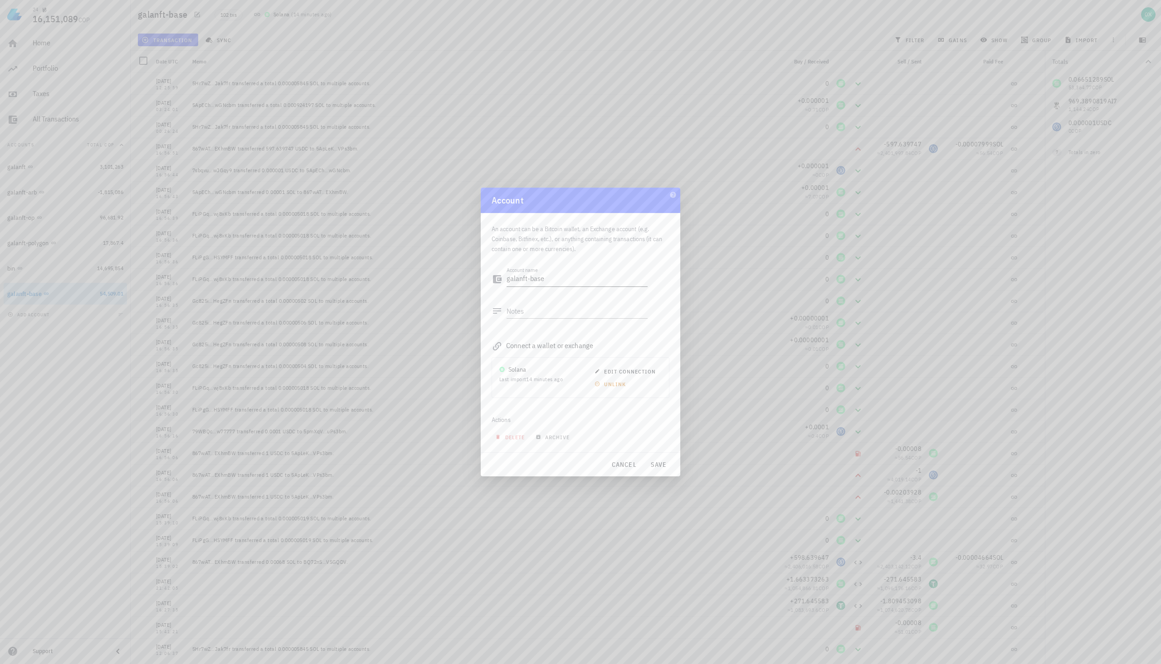
click at [545, 282] on textarea "galanft-base" at bounding box center [577, 279] width 141 height 15
type textarea "galanft-sol"
click at [655, 464] on span "save" at bounding box center [659, 465] width 22 height 8
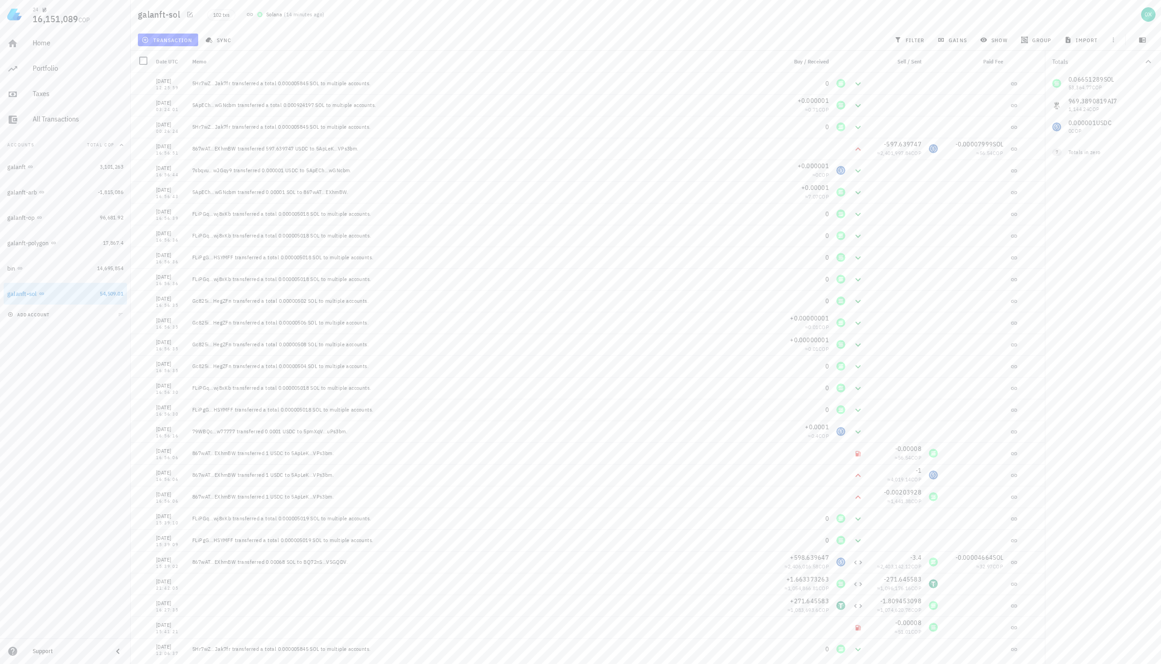
click at [32, 313] on span "add account" at bounding box center [30, 315] width 40 height 6
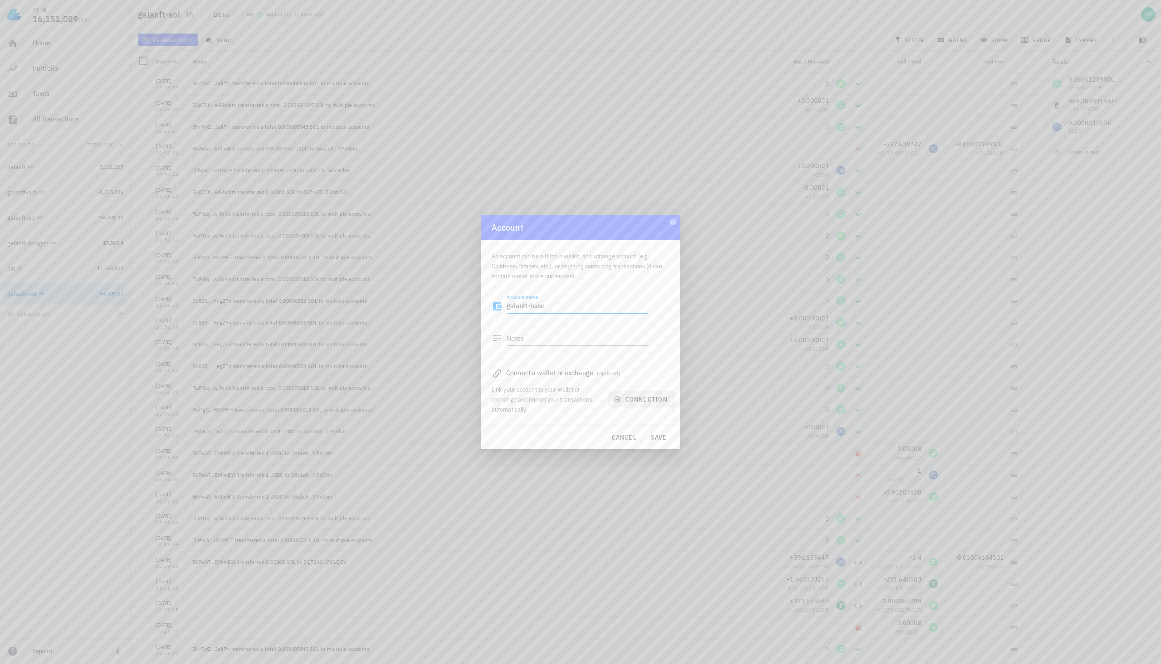
type textarea "galanft-base"
click at [647, 402] on span "connection" at bounding box center [641, 400] width 52 height 8
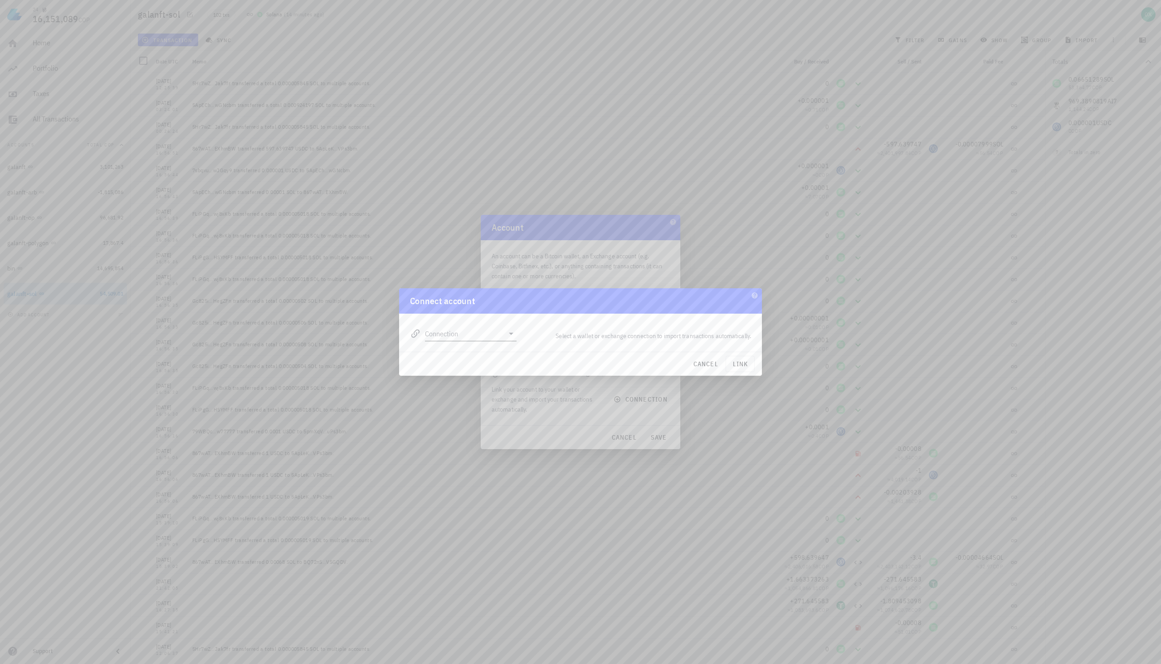
click at [464, 326] on div "Connection" at bounding box center [463, 331] width 107 height 20
click at [468, 333] on input "Connection" at bounding box center [464, 334] width 79 height 15
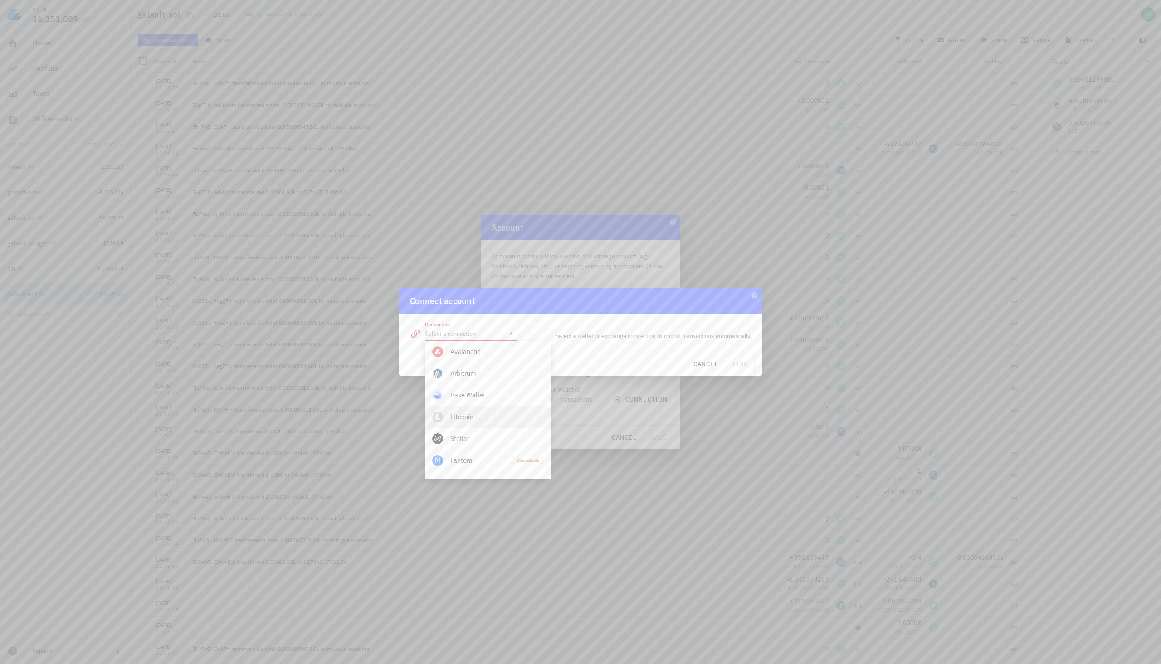
scroll to position [455, 0]
click at [489, 401] on div "Base Wallet" at bounding box center [496, 401] width 93 height 9
type input "Base Wallet"
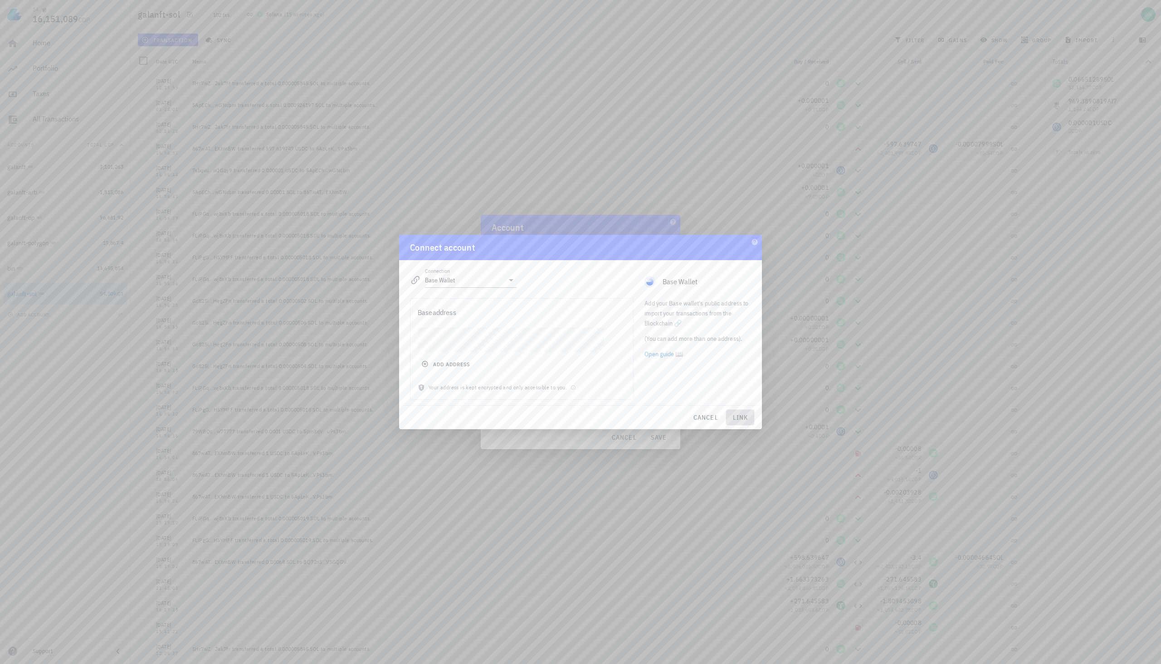
click at [743, 414] on span "link" at bounding box center [740, 418] width 21 height 8
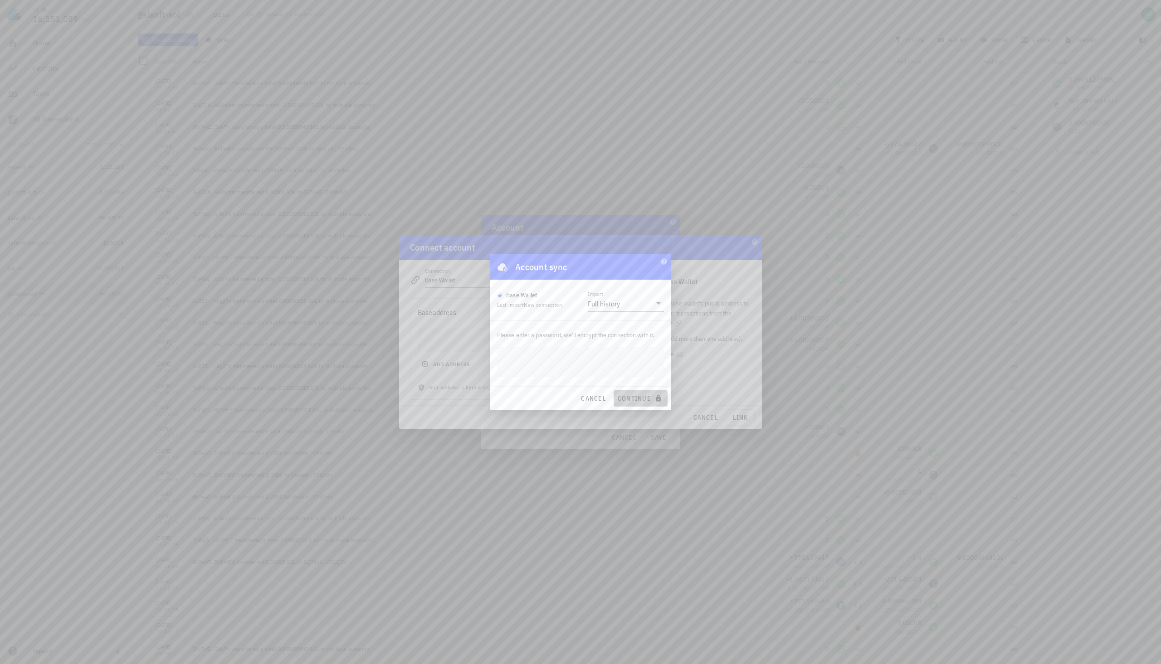
click at [641, 397] on span "continue" at bounding box center [640, 399] width 47 height 8
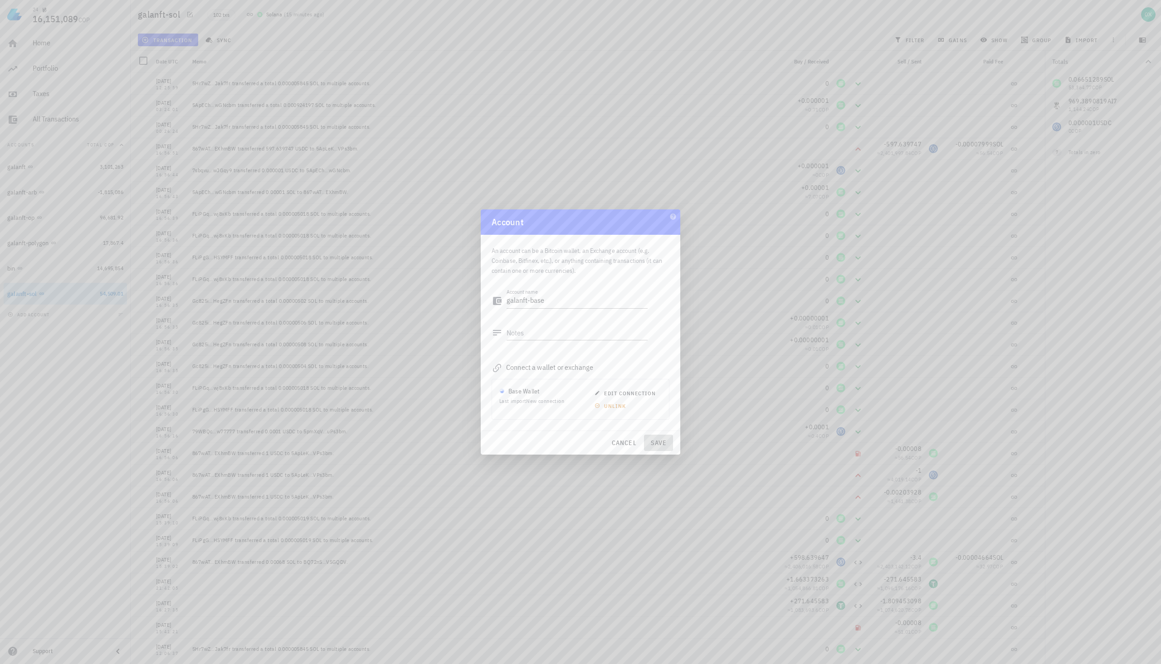
click at [654, 447] on span "save" at bounding box center [659, 443] width 22 height 8
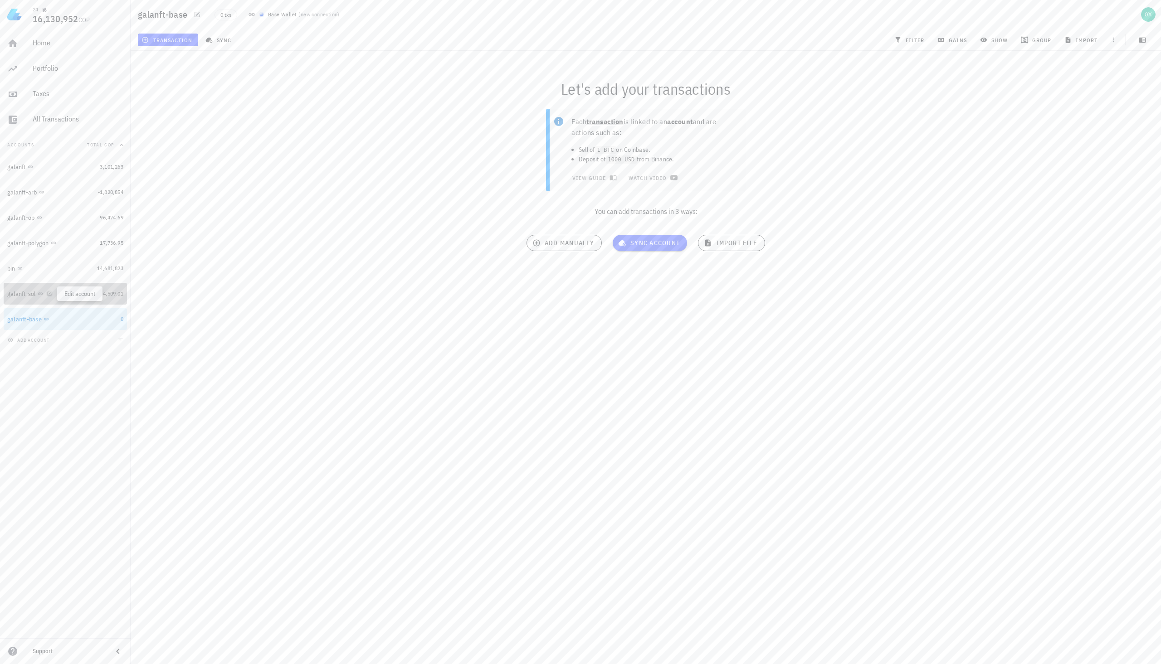
click at [49, 293] on icon "button" at bounding box center [49, 293] width 5 height 5
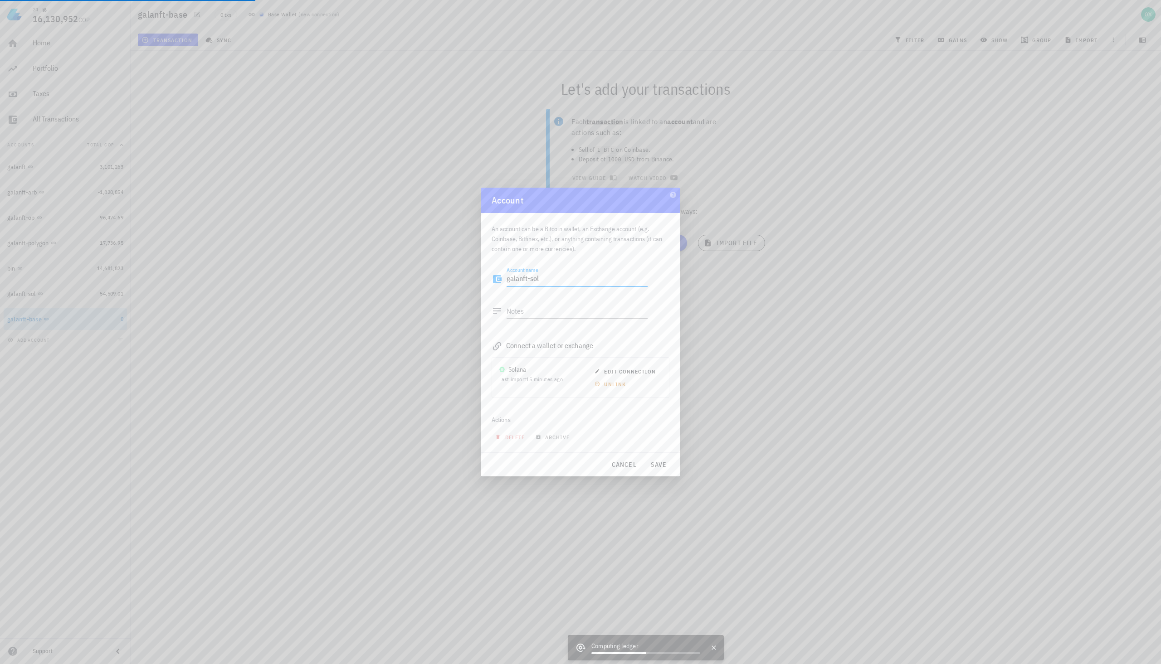
drag, startPoint x: 526, startPoint y: 279, endPoint x: 519, endPoint y: 279, distance: 6.8
click at [519, 279] on textarea "galanft-sol" at bounding box center [577, 279] width 141 height 15
click at [528, 278] on textarea "galanft-sol" at bounding box center [577, 279] width 141 height 15
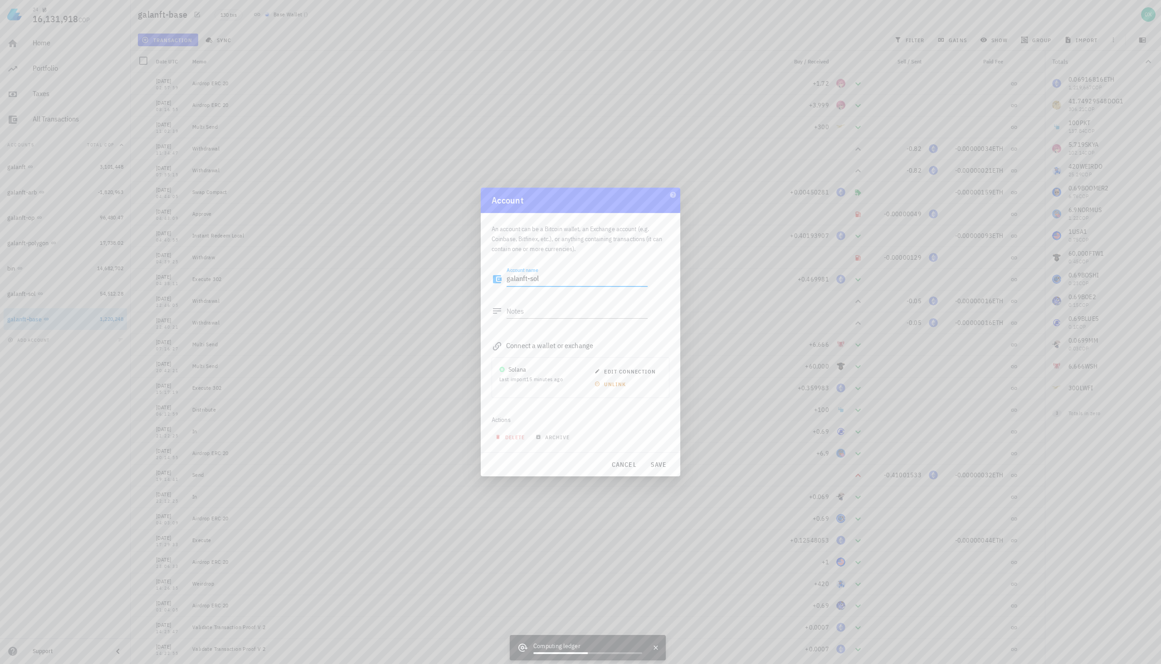
click at [508, 278] on textarea "galanft-sol" at bounding box center [577, 279] width 141 height 15
type textarea "arbod1-sol"
click at [654, 464] on span "save" at bounding box center [659, 465] width 22 height 8
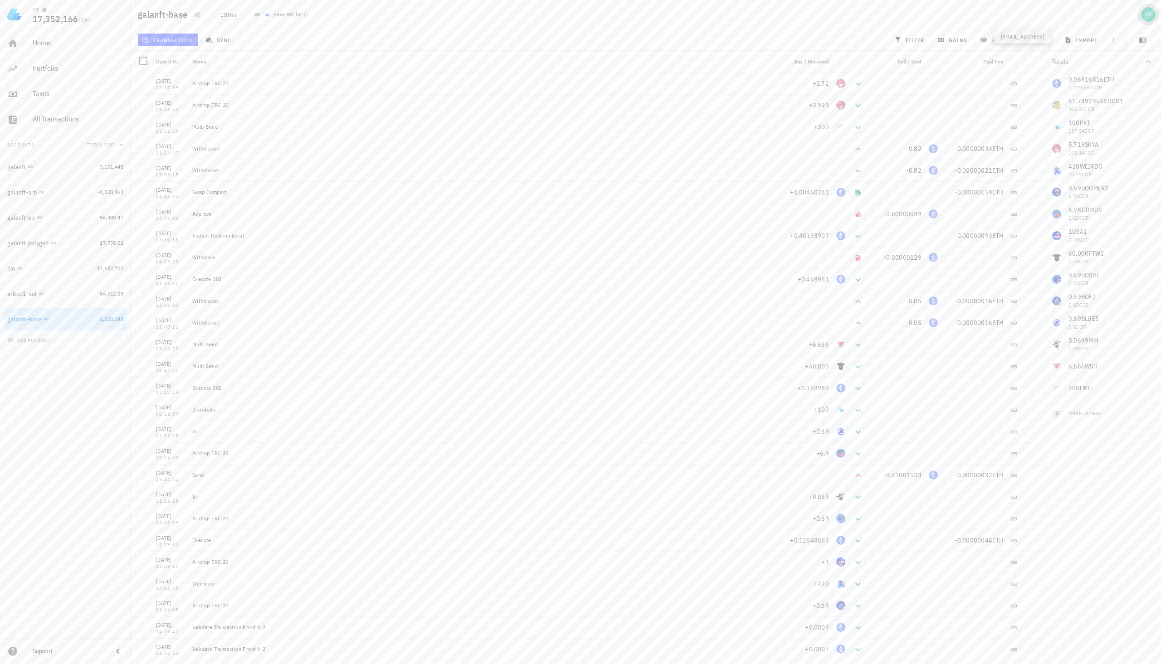
click at [1148, 17] on div "avatar" at bounding box center [1148, 14] width 15 height 15
click at [1115, 79] on div "Pricing" at bounding box center [1130, 83] width 38 height 18
